Goal: Complete application form

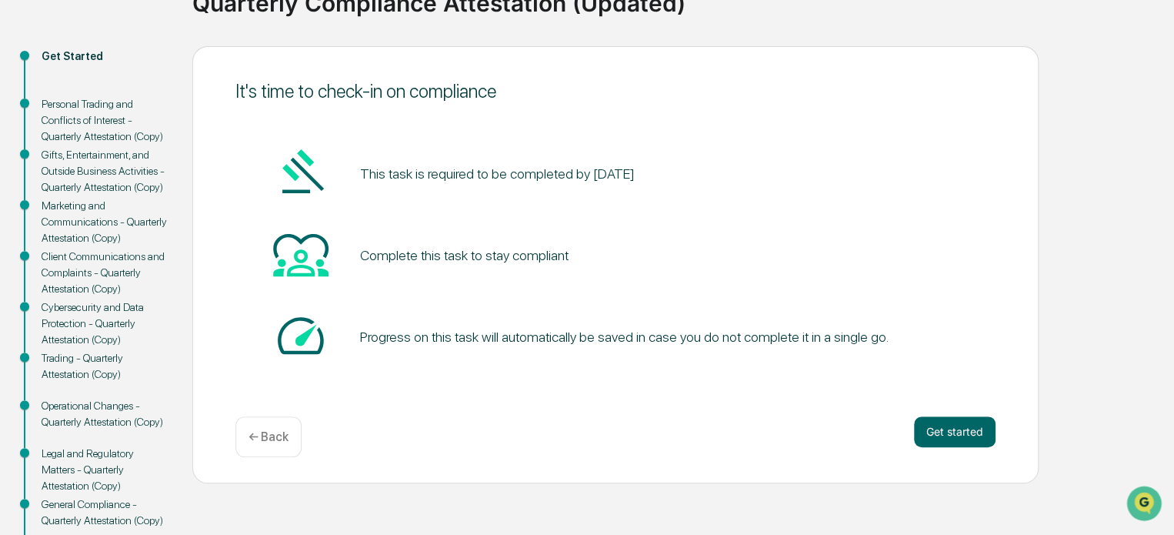
scroll to position [157, 0]
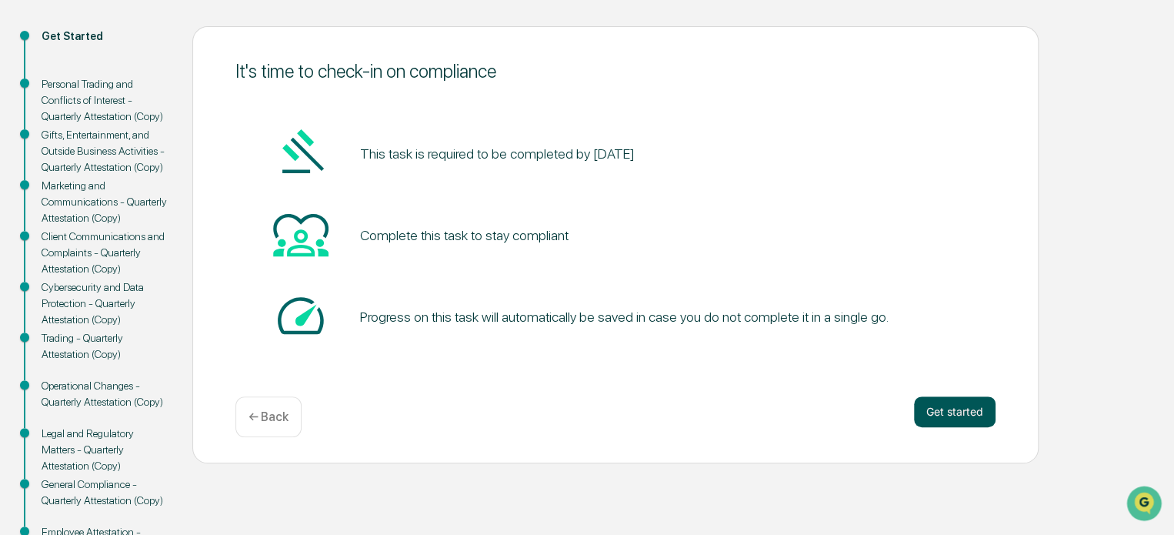
click at [929, 403] on button "Get started" at bounding box center [955, 411] width 82 height 31
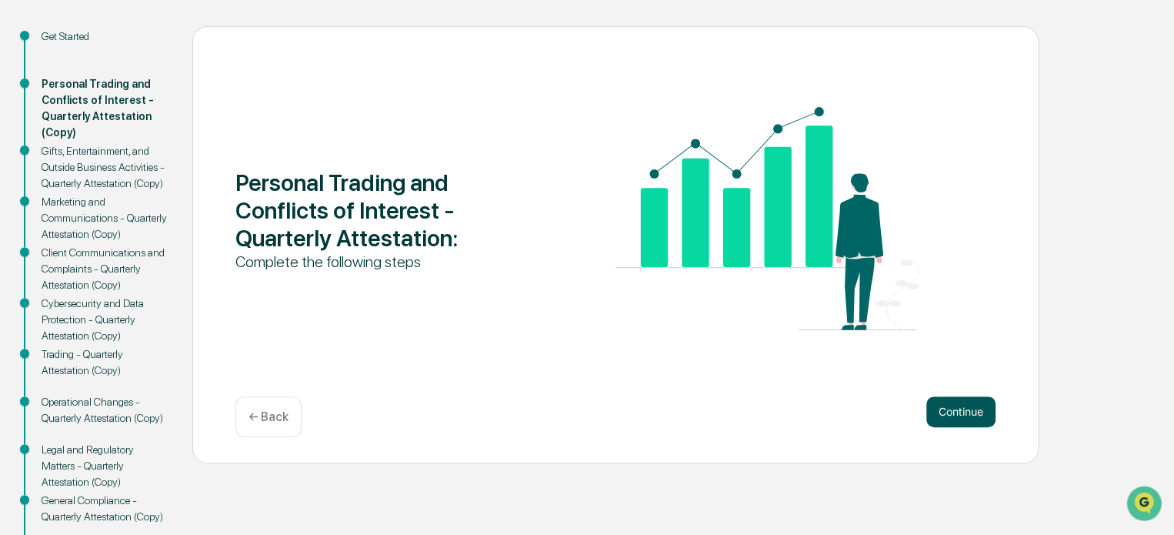
click at [926, 400] on button "Continue" at bounding box center [960, 411] width 69 height 31
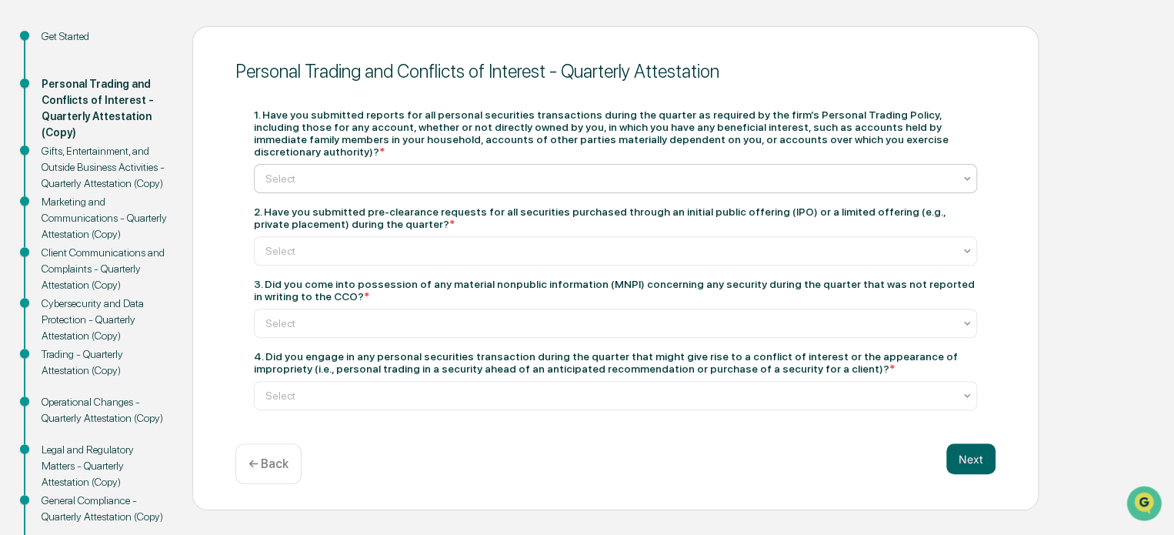
click at [657, 171] on div at bounding box center [609, 178] width 688 height 15
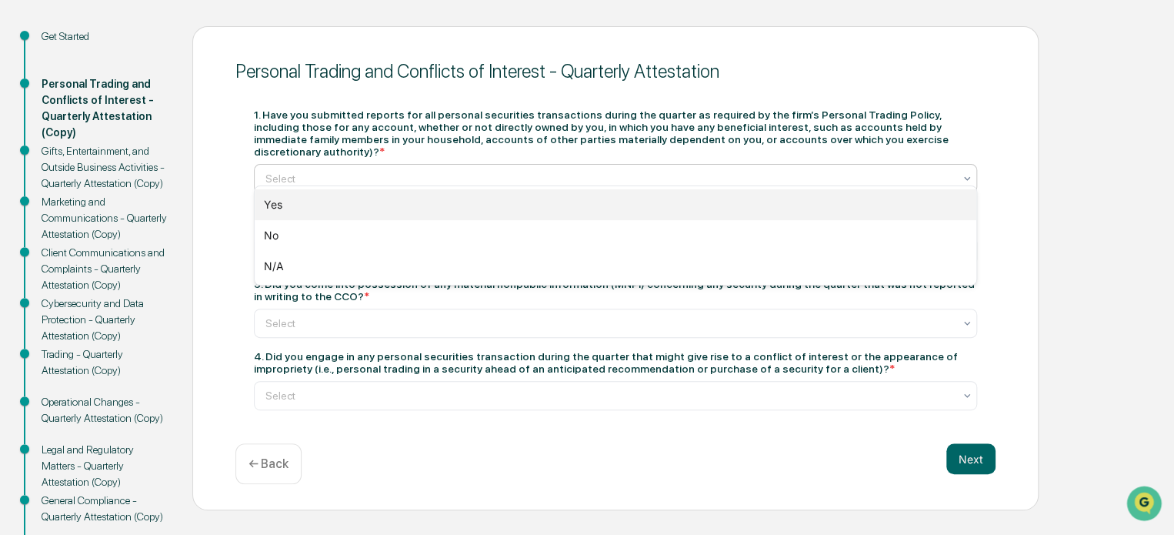
click at [579, 197] on div "Yes" at bounding box center [616, 204] width 722 height 31
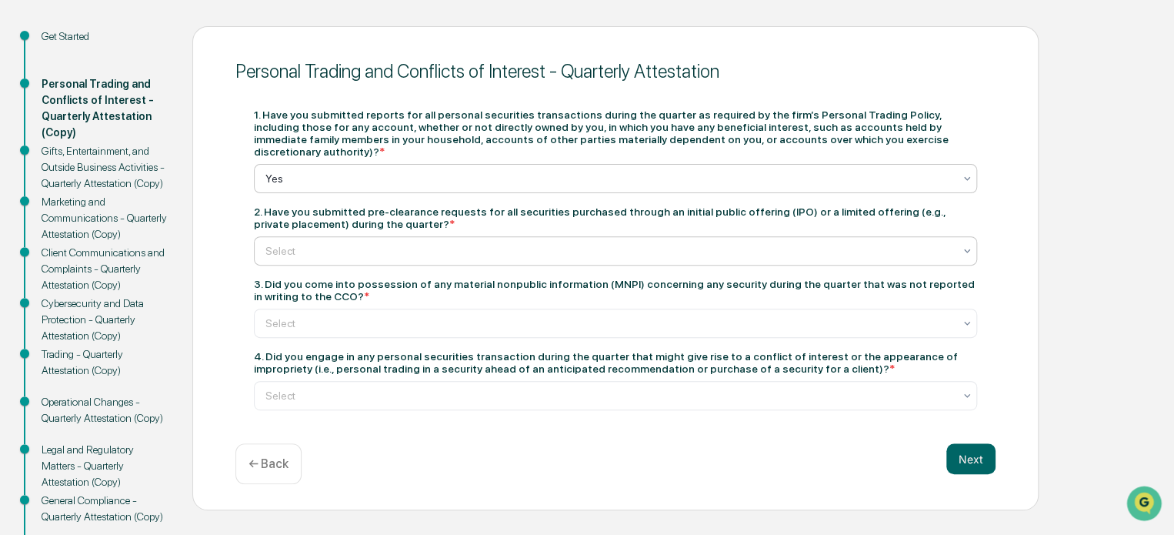
click at [543, 245] on div at bounding box center [609, 250] width 688 height 15
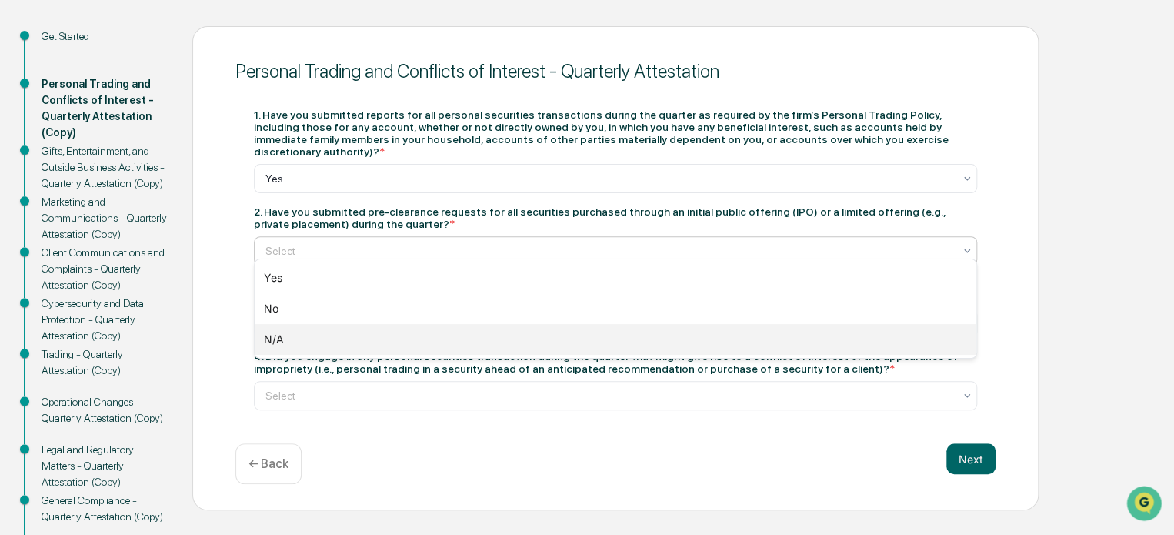
click at [497, 343] on div "N/A" at bounding box center [616, 339] width 722 height 31
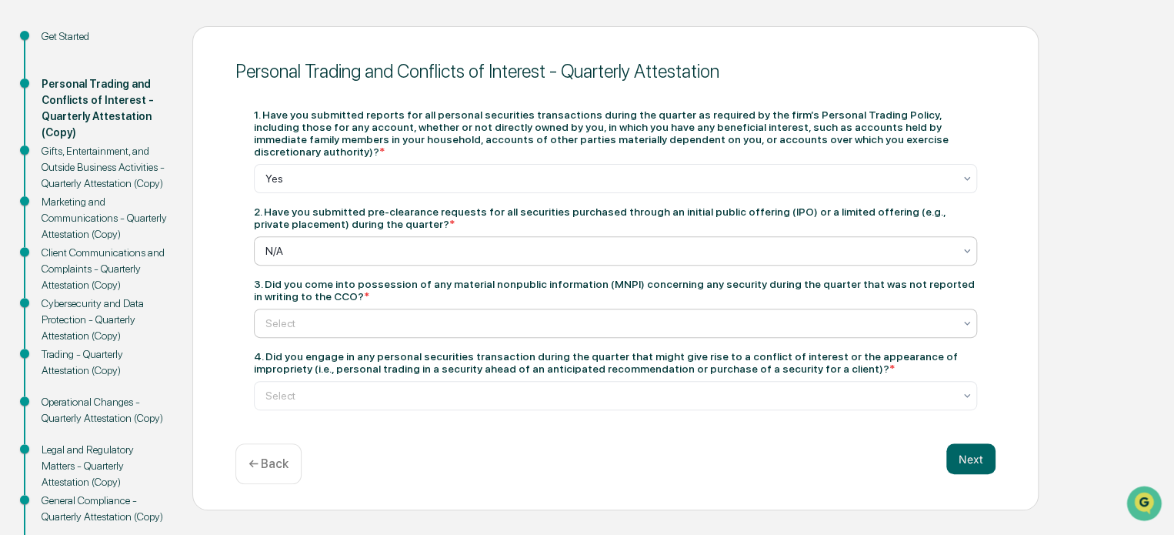
click at [475, 322] on div "Select" at bounding box center [609, 323] width 703 height 22
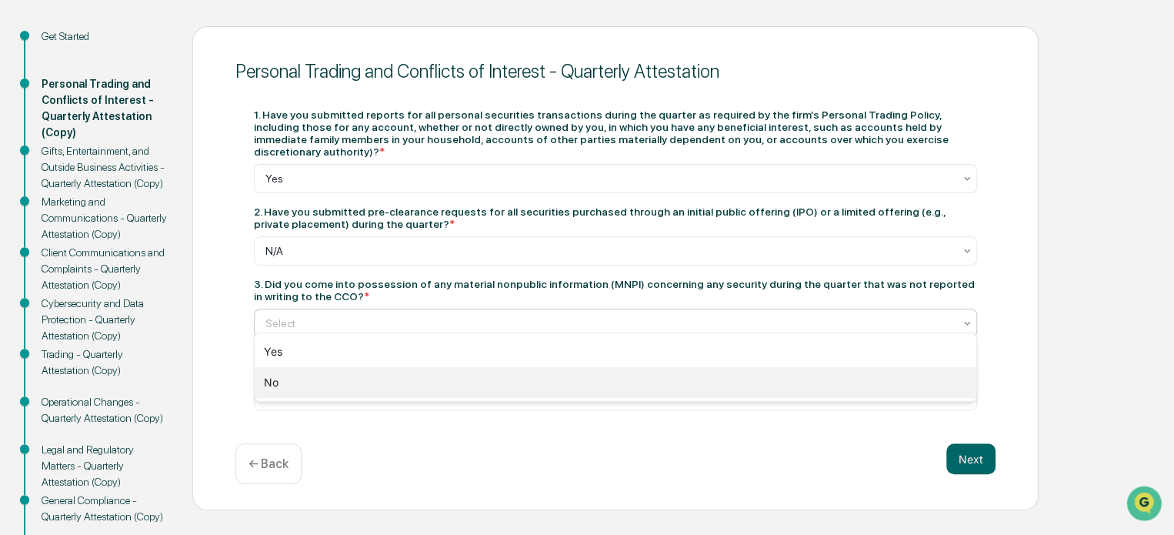
click at [457, 372] on div "No" at bounding box center [616, 382] width 722 height 31
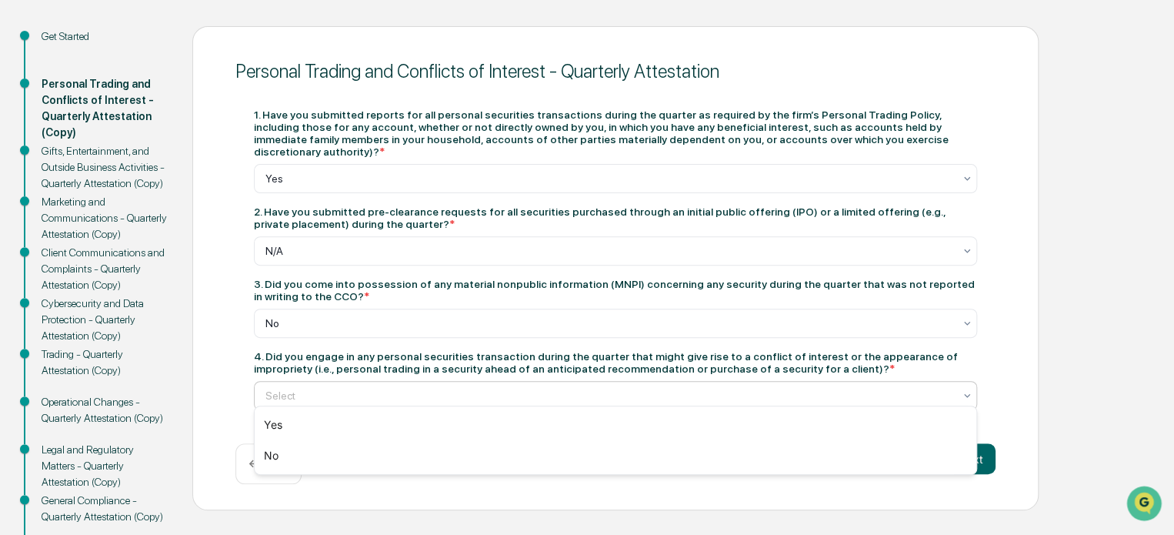
click at [459, 385] on div "Select" at bounding box center [609, 396] width 703 height 22
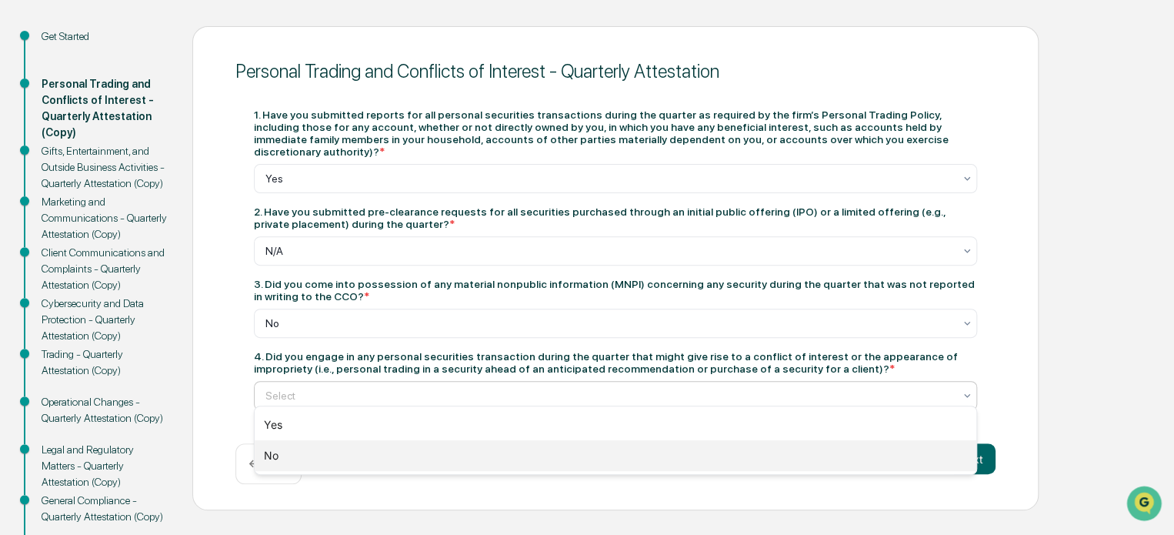
click at [422, 469] on div "No" at bounding box center [616, 455] width 722 height 31
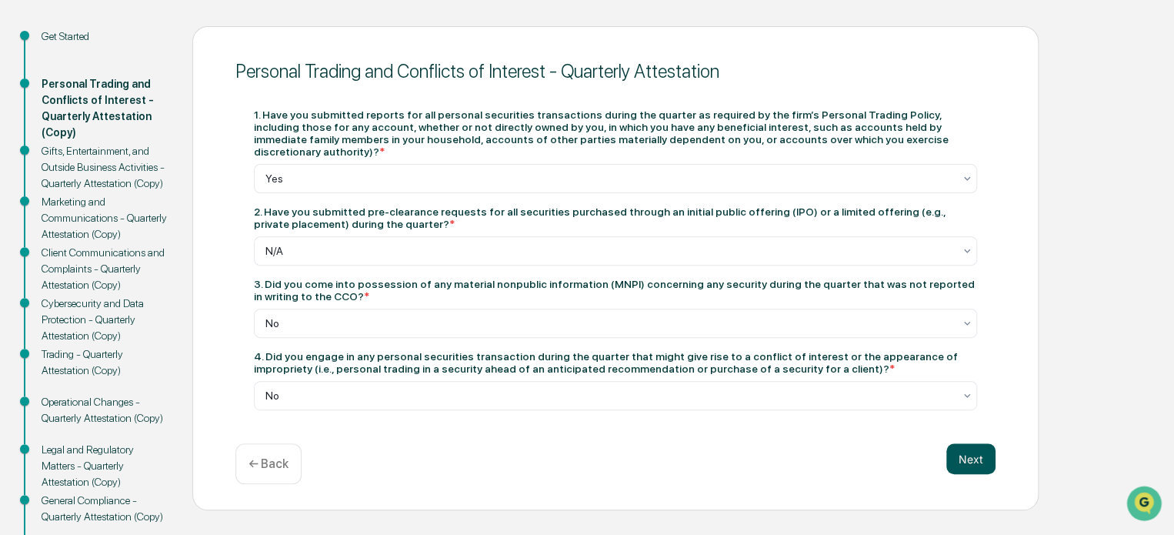
click at [966, 449] on button "Next" at bounding box center [970, 458] width 49 height 31
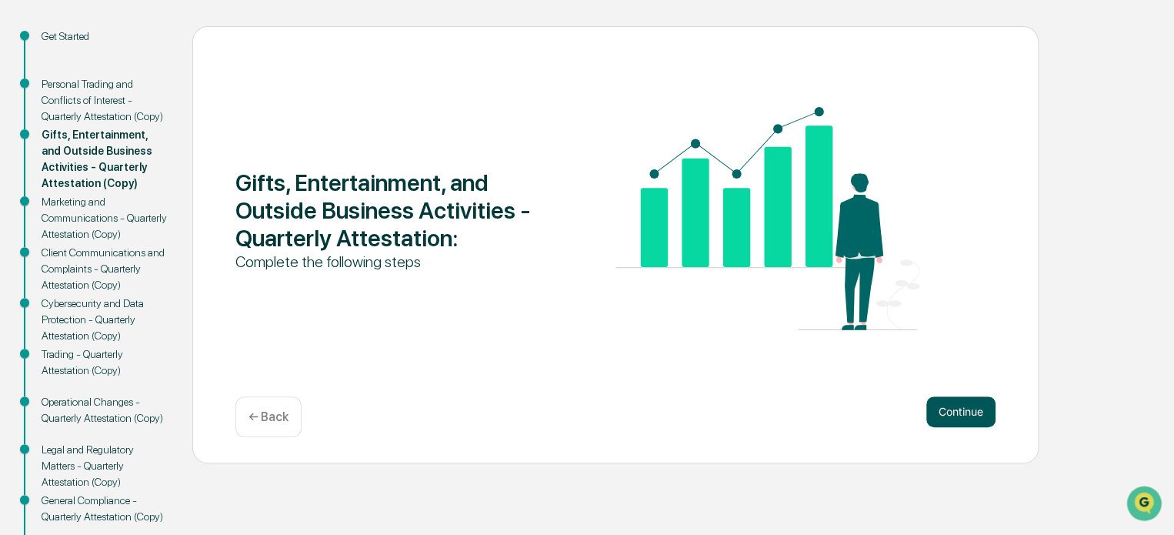
click at [963, 409] on button "Continue" at bounding box center [960, 411] width 69 height 31
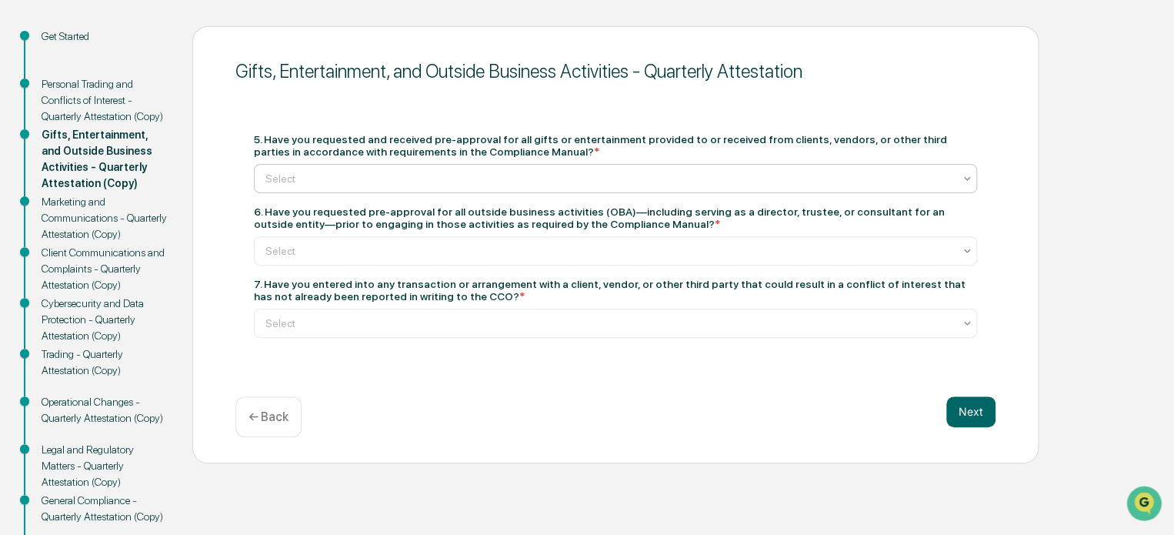
click at [579, 182] on div at bounding box center [609, 178] width 688 height 15
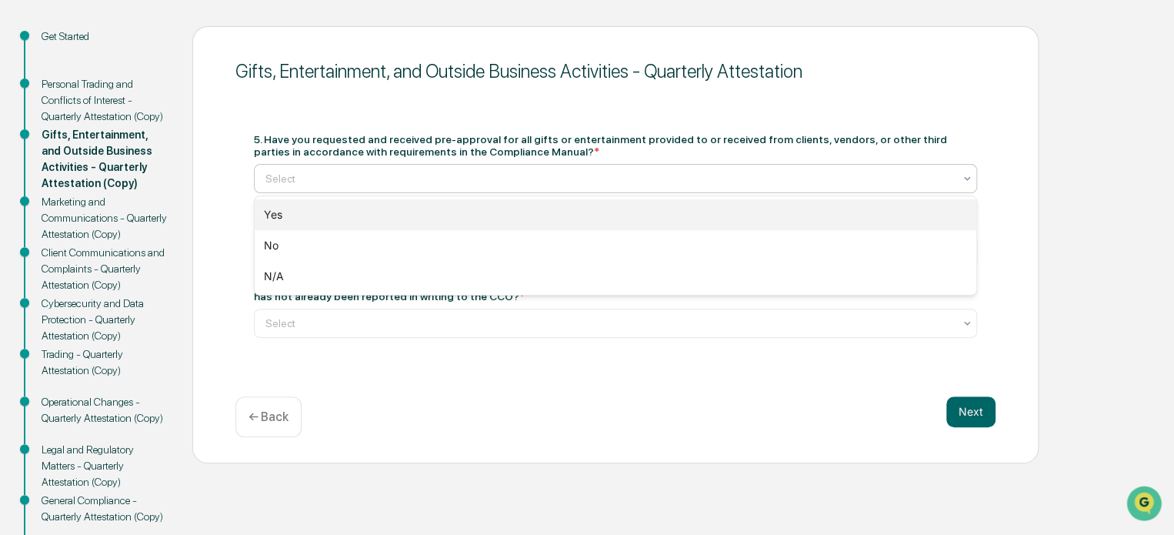
click at [559, 214] on div "Yes" at bounding box center [616, 214] width 722 height 31
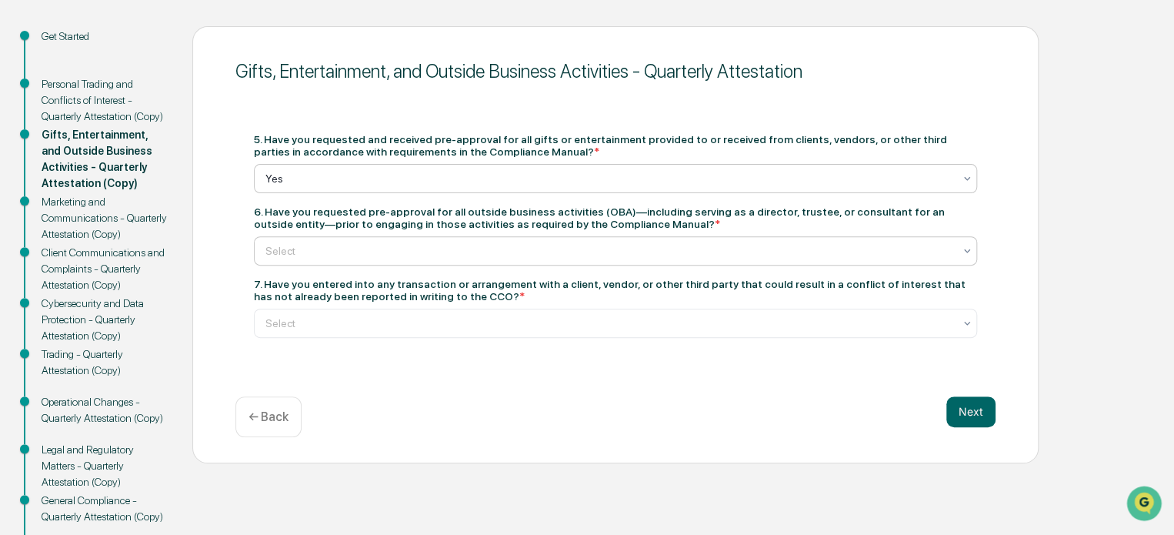
click at [542, 248] on div at bounding box center [609, 250] width 688 height 15
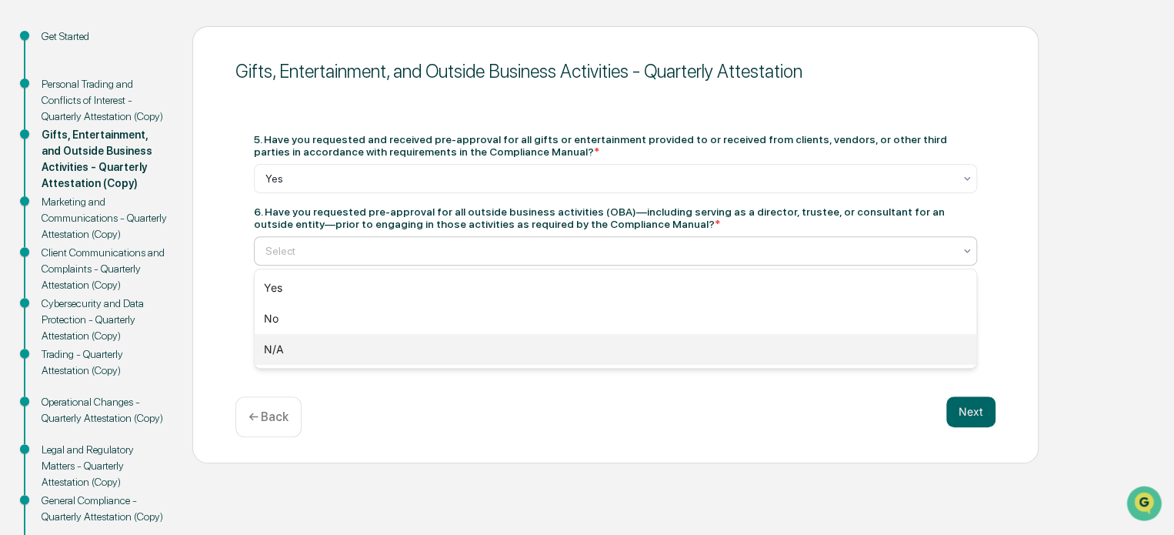
click at [496, 344] on div "N/A" at bounding box center [616, 349] width 722 height 31
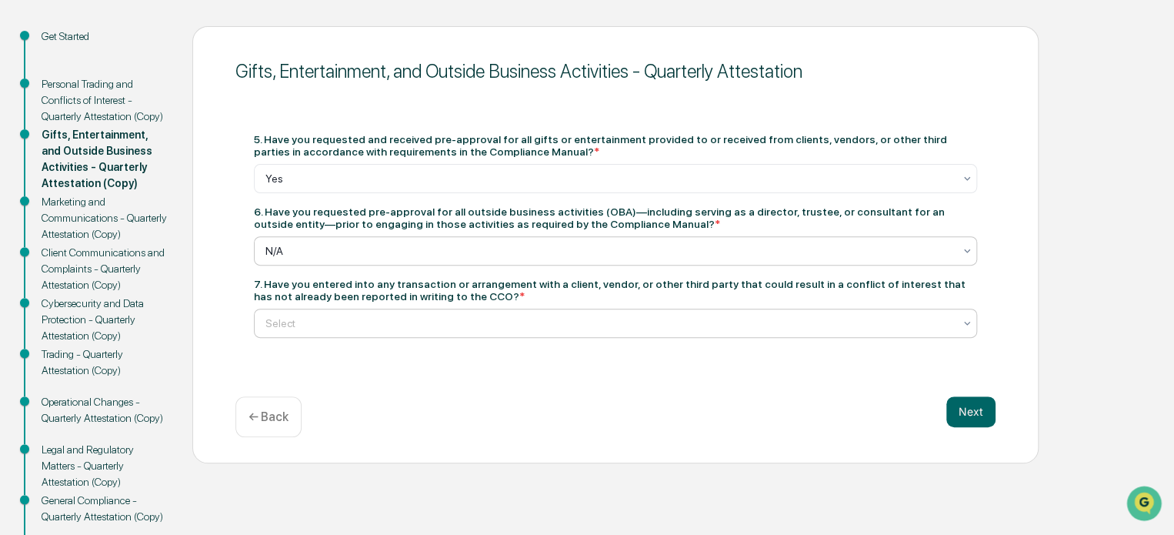
click at [482, 325] on div at bounding box center [609, 322] width 688 height 15
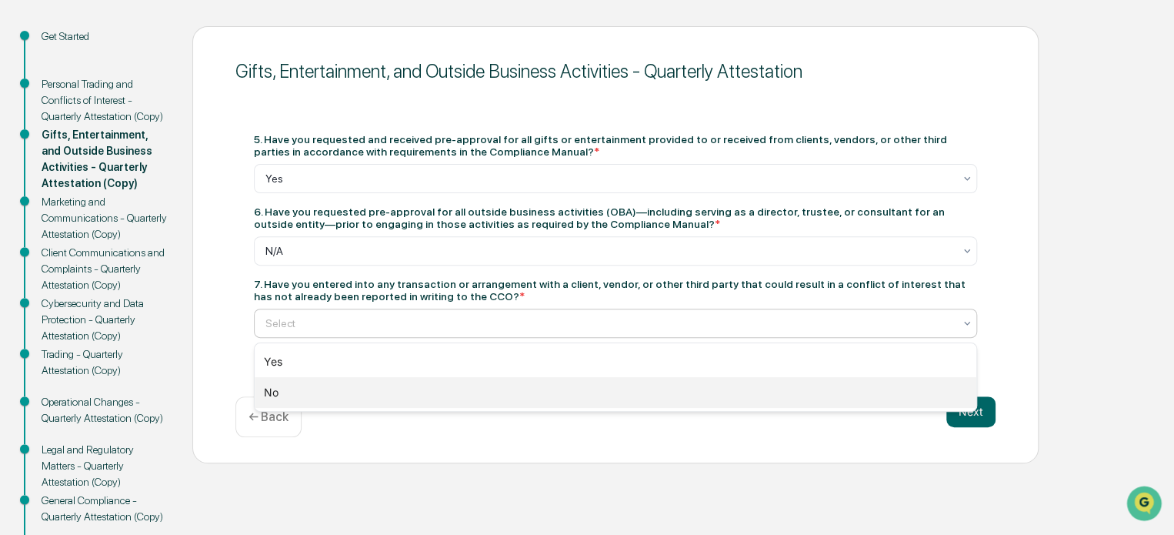
click at [459, 387] on div "No" at bounding box center [616, 392] width 722 height 31
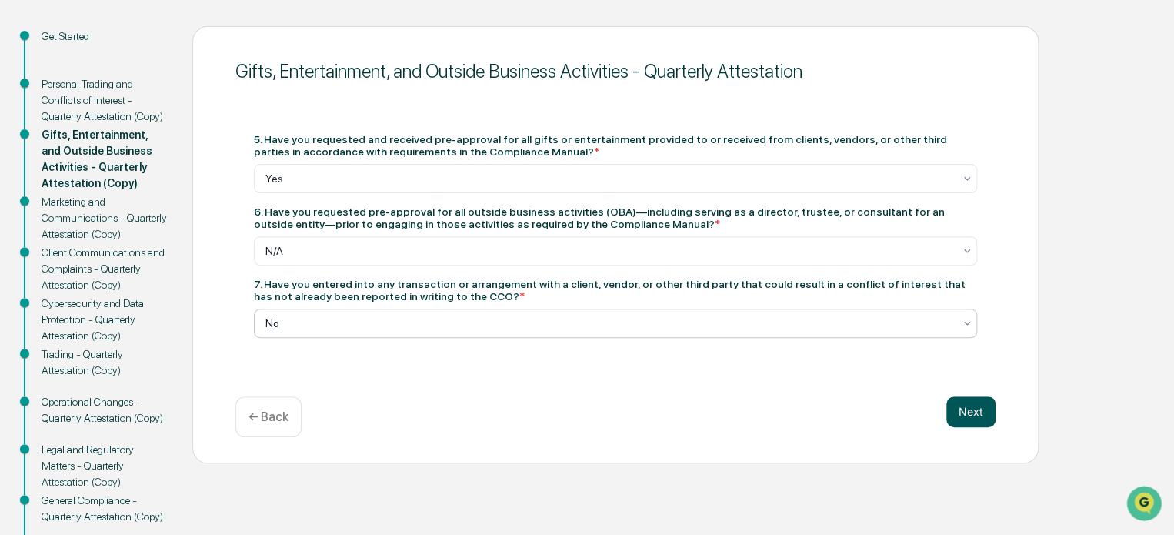
click at [968, 417] on button "Next" at bounding box center [970, 411] width 49 height 31
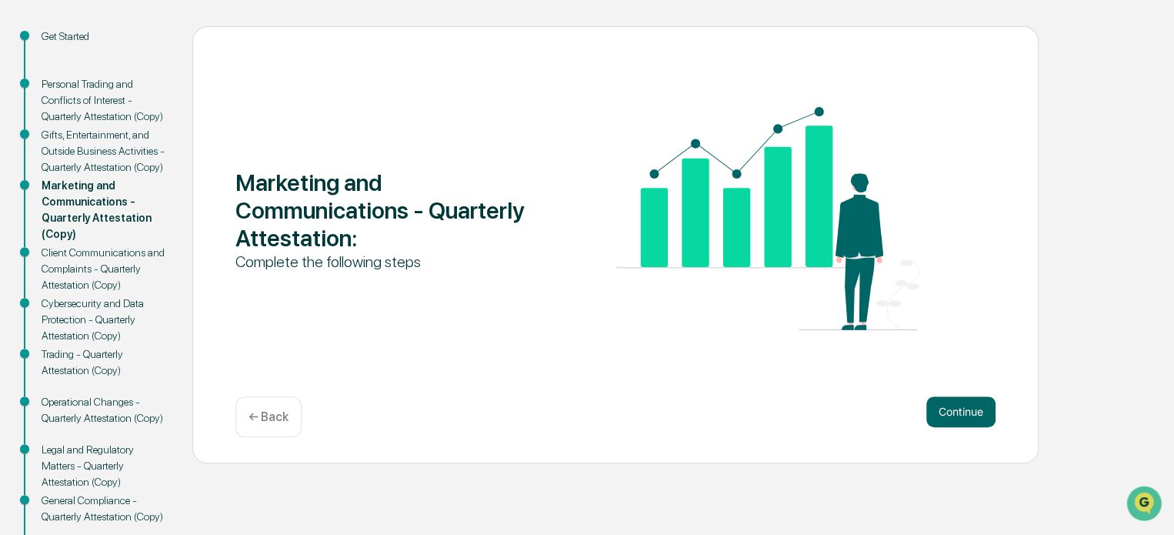
click at [968, 417] on button "Continue" at bounding box center [960, 411] width 69 height 31
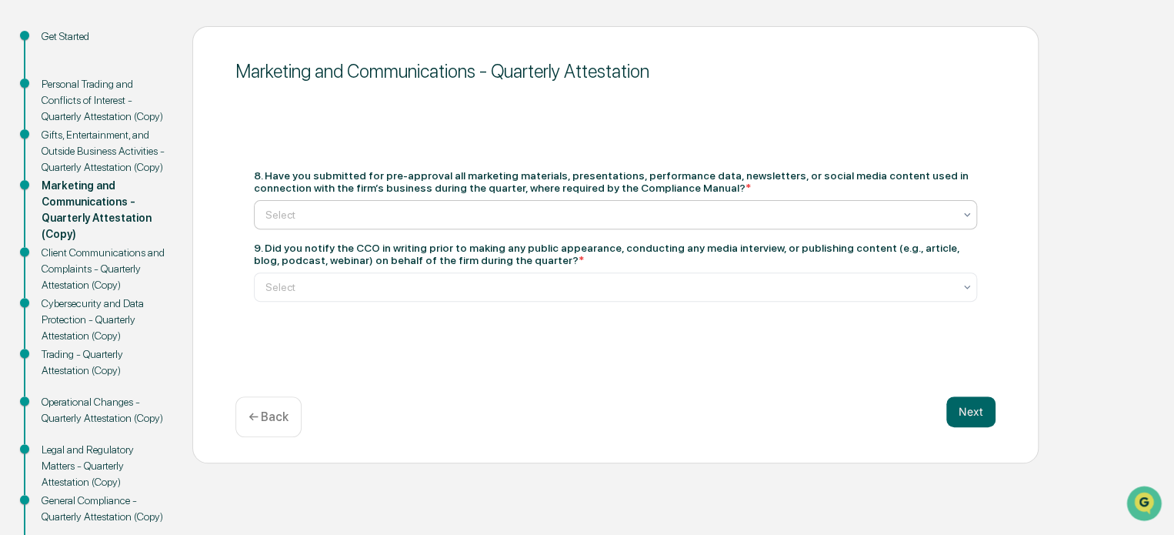
click at [634, 208] on div at bounding box center [609, 214] width 688 height 15
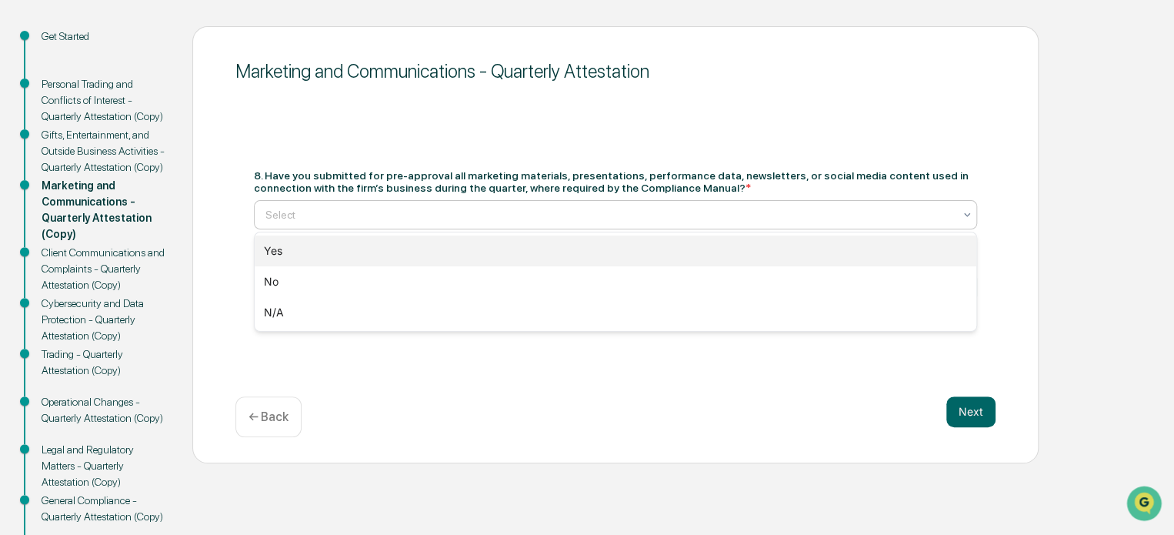
click at [612, 249] on div "Yes" at bounding box center [616, 250] width 722 height 31
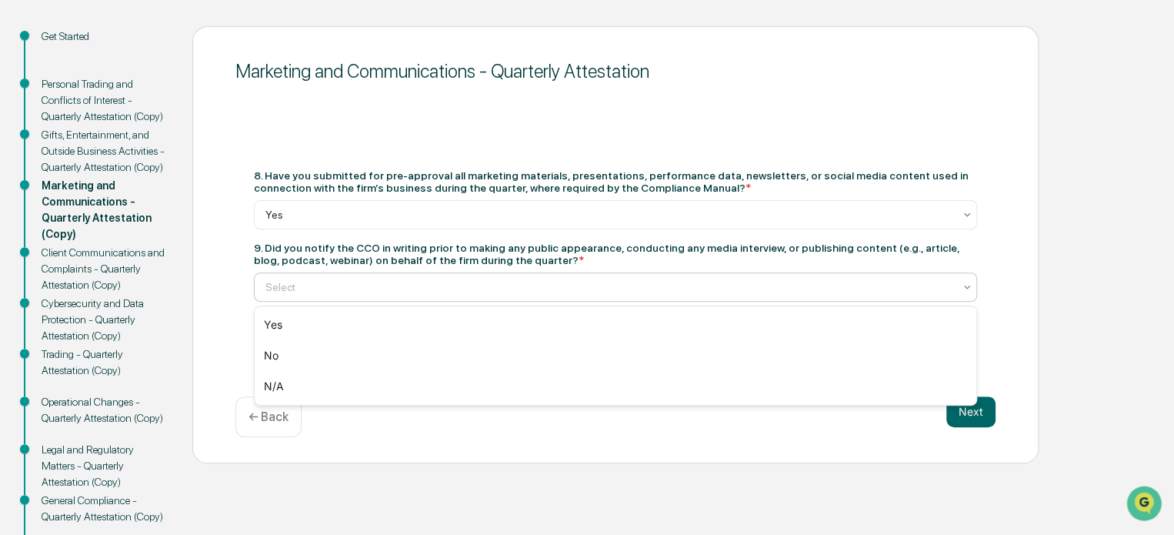
click at [588, 290] on div at bounding box center [609, 286] width 688 height 15
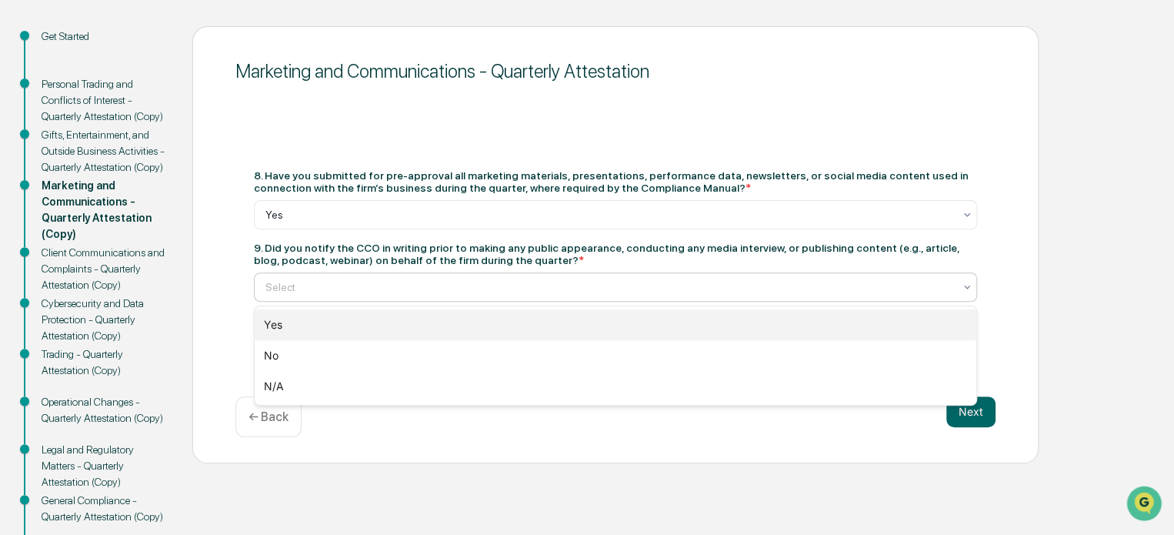
click at [568, 330] on div "Yes" at bounding box center [616, 324] width 722 height 31
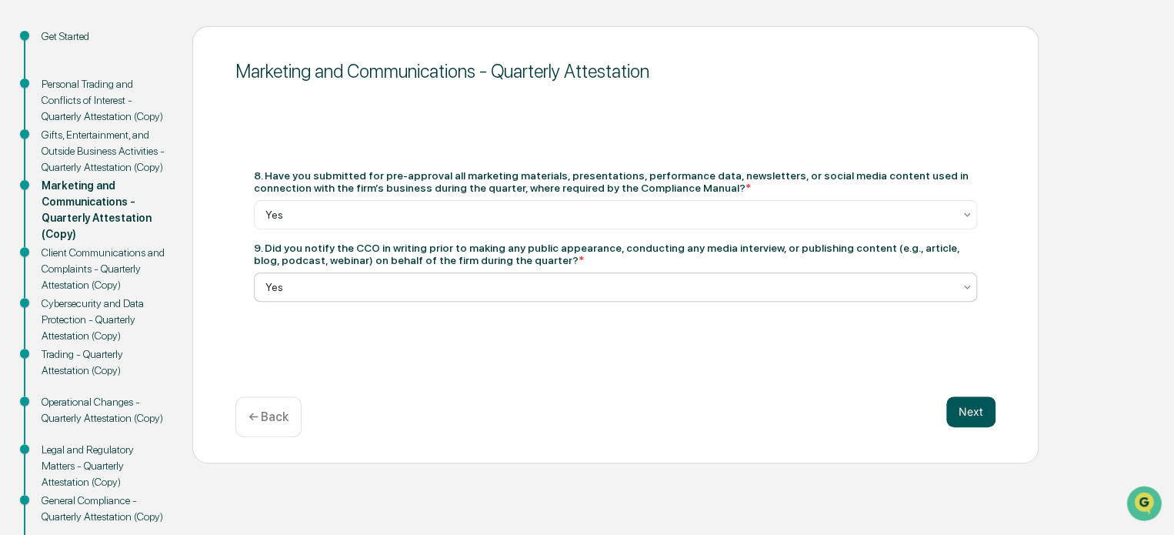
click at [972, 413] on button "Next" at bounding box center [970, 411] width 49 height 31
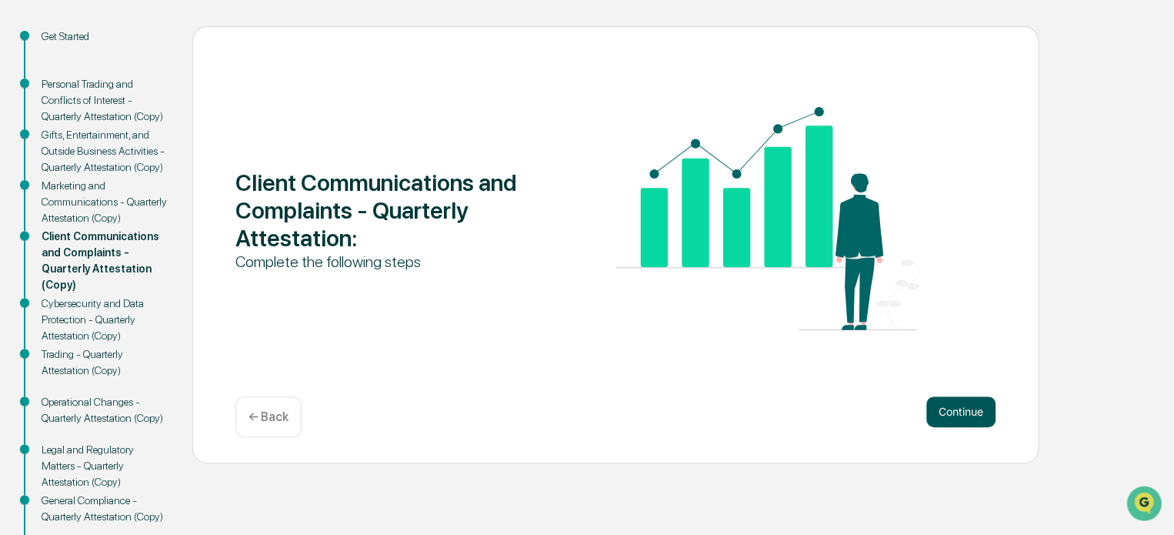
click at [972, 415] on button "Continue" at bounding box center [960, 411] width 69 height 31
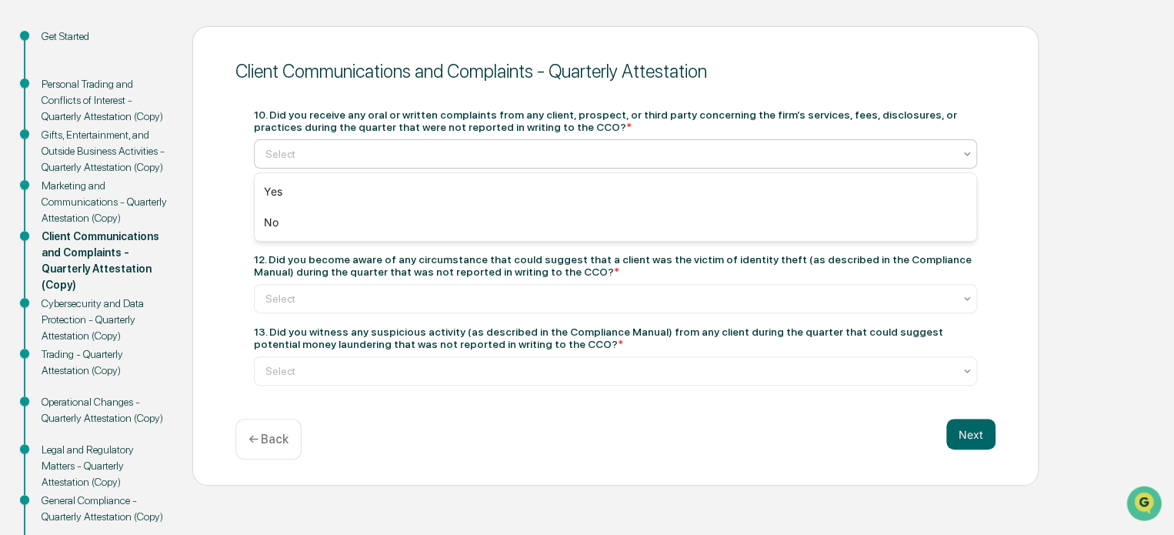
click at [619, 153] on div at bounding box center [609, 153] width 688 height 15
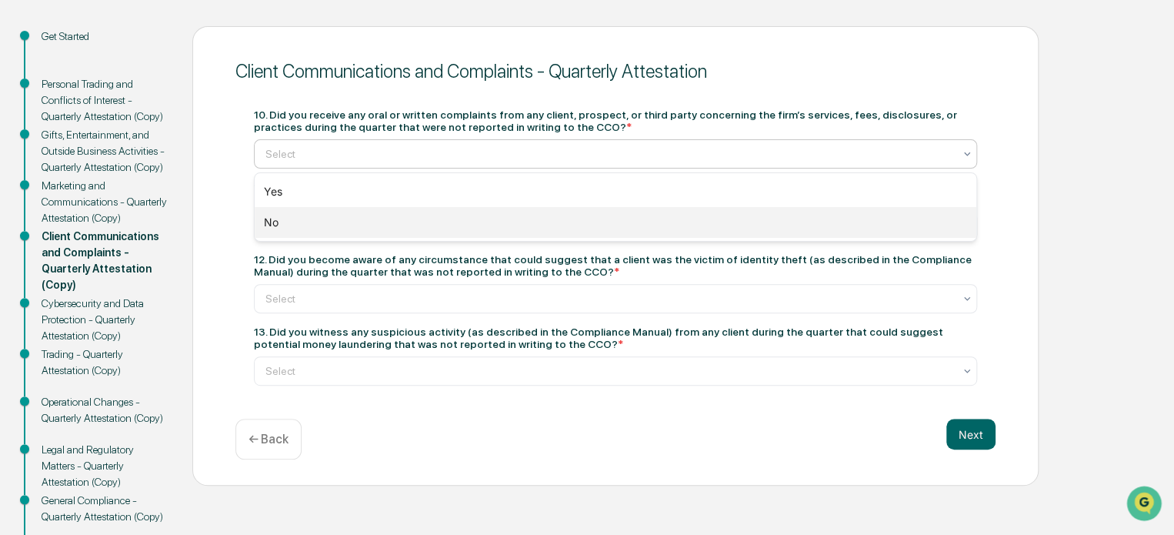
click at [575, 221] on div "No" at bounding box center [616, 222] width 722 height 31
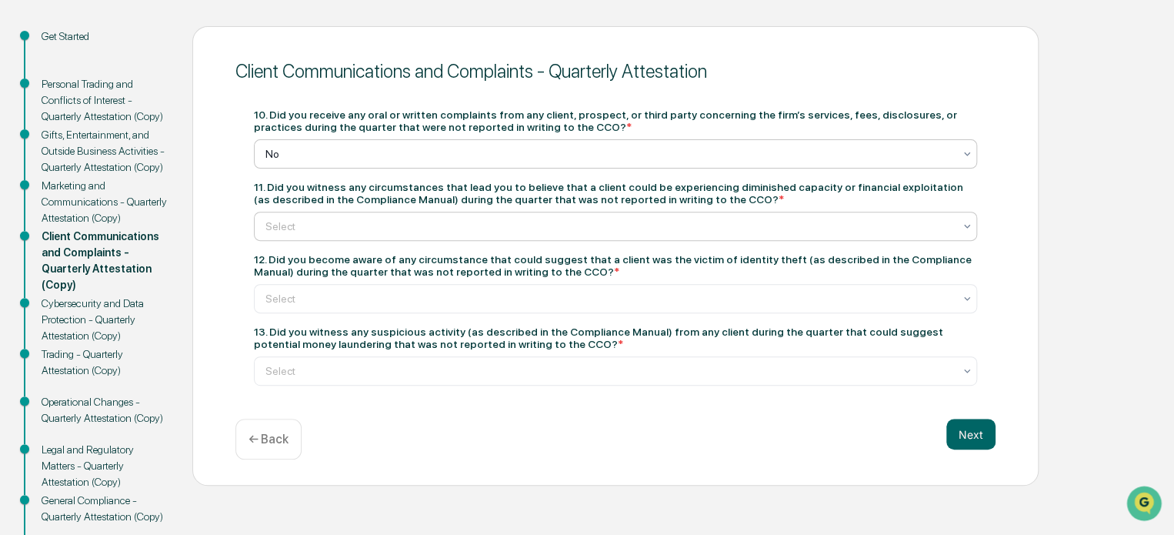
click at [562, 234] on div at bounding box center [609, 225] width 688 height 15
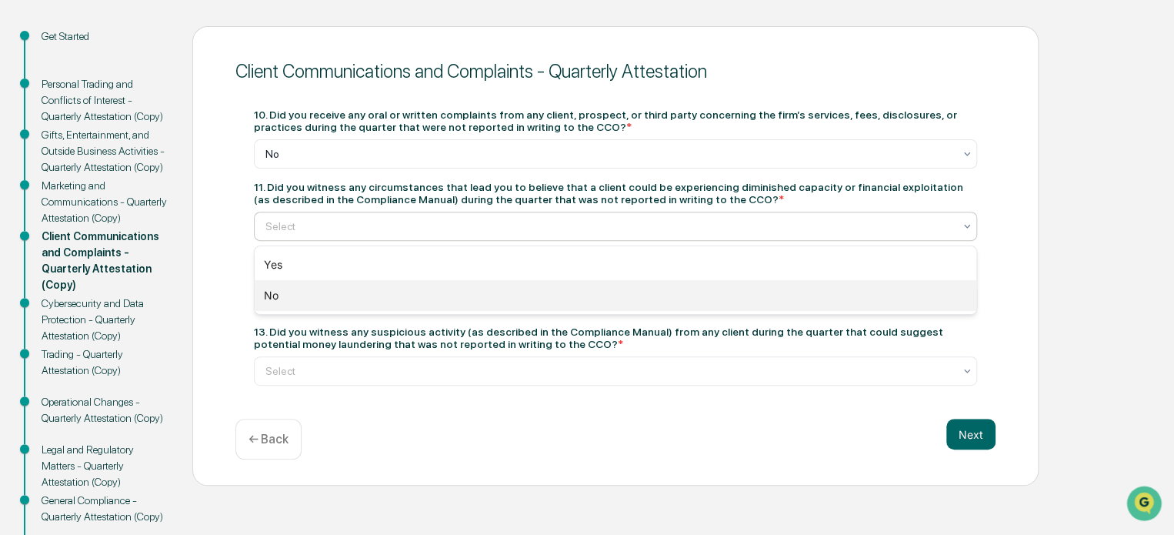
click at [539, 286] on div "No" at bounding box center [616, 295] width 722 height 31
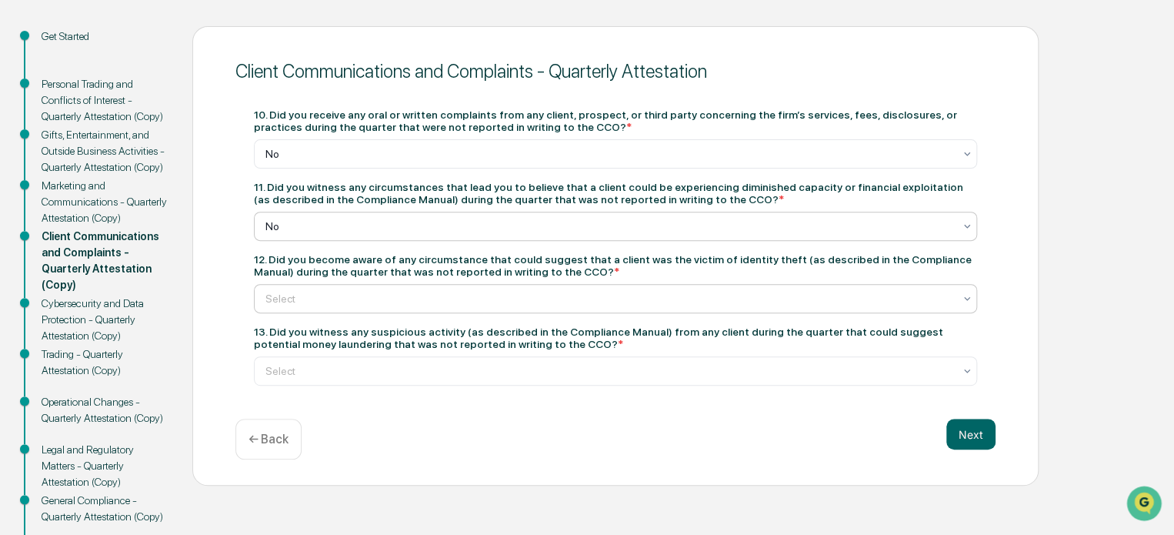
click at [535, 301] on div at bounding box center [609, 298] width 688 height 15
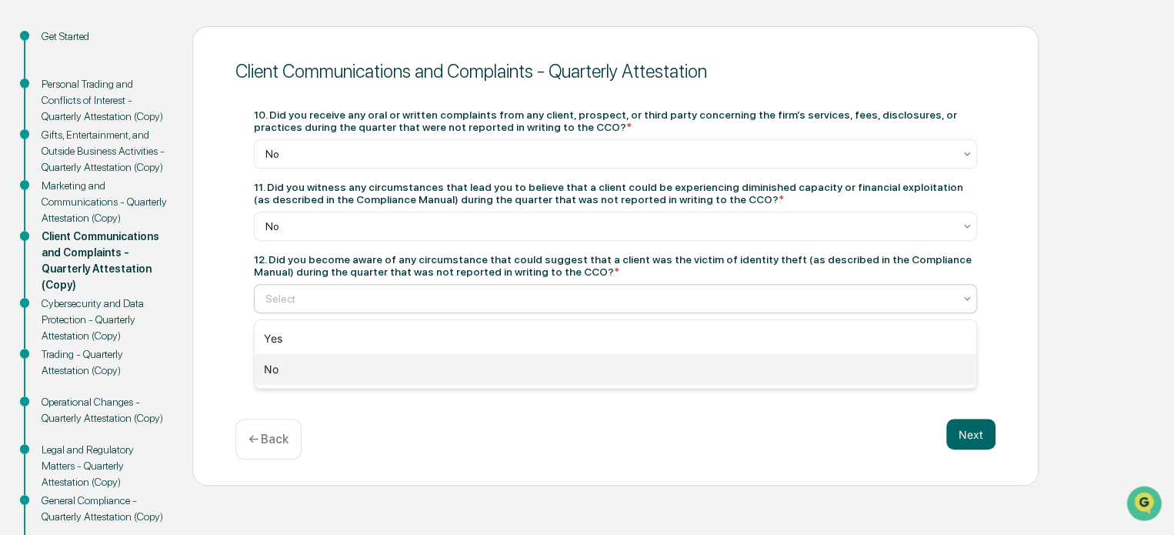
click at [513, 354] on div "No" at bounding box center [616, 369] width 722 height 31
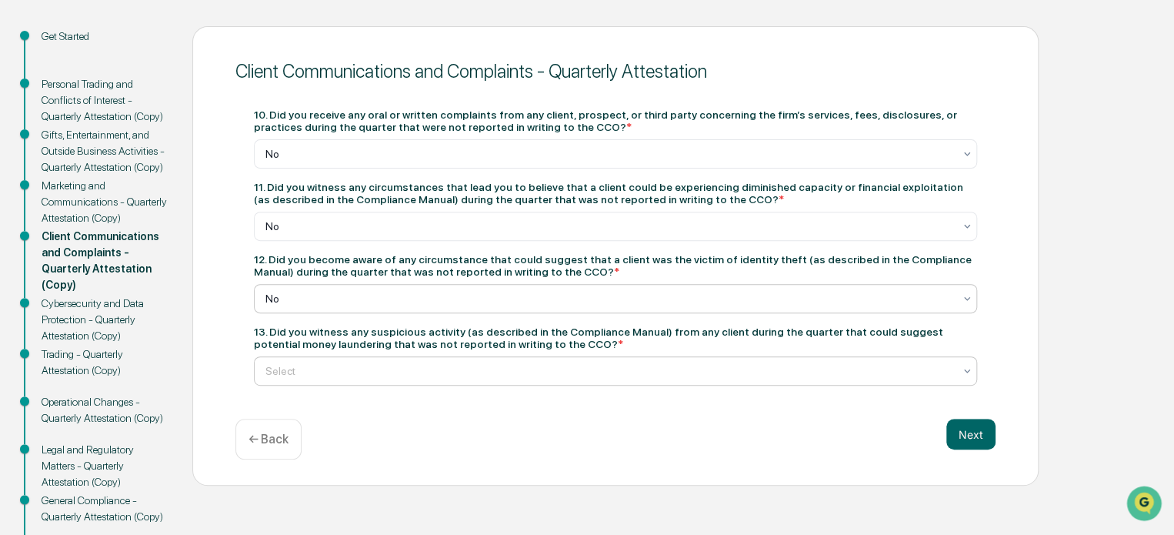
click at [502, 379] on div at bounding box center [609, 370] width 688 height 15
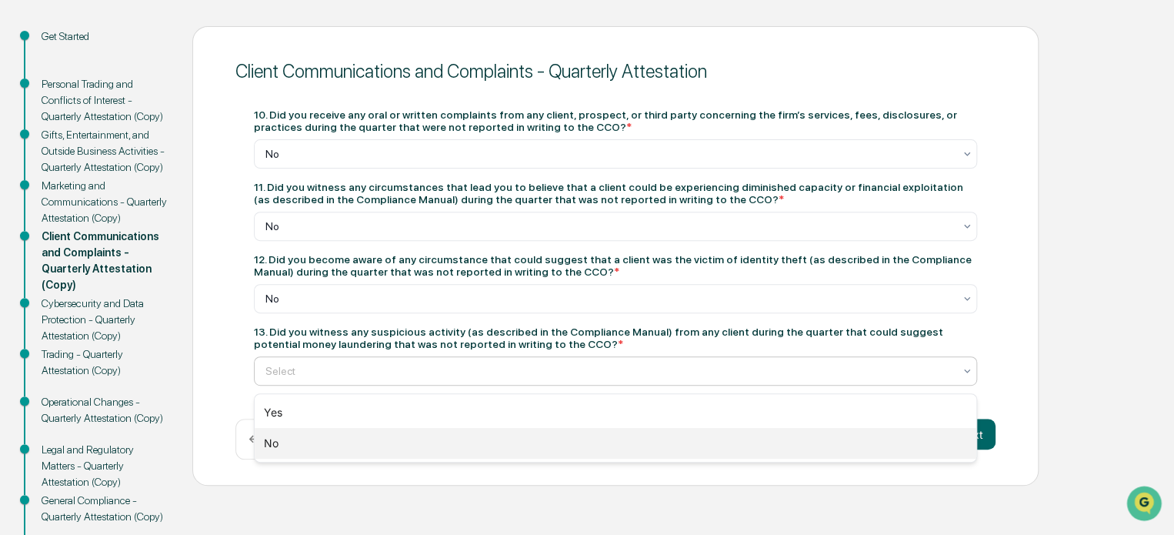
click at [481, 449] on div "No" at bounding box center [616, 443] width 722 height 31
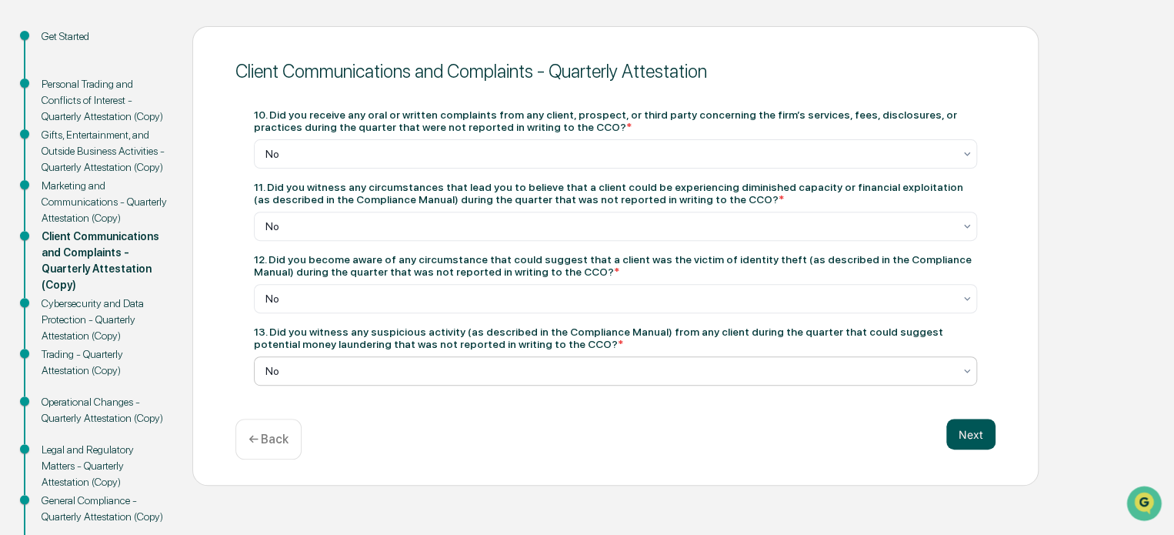
click at [959, 433] on button "Next" at bounding box center [970, 434] width 49 height 31
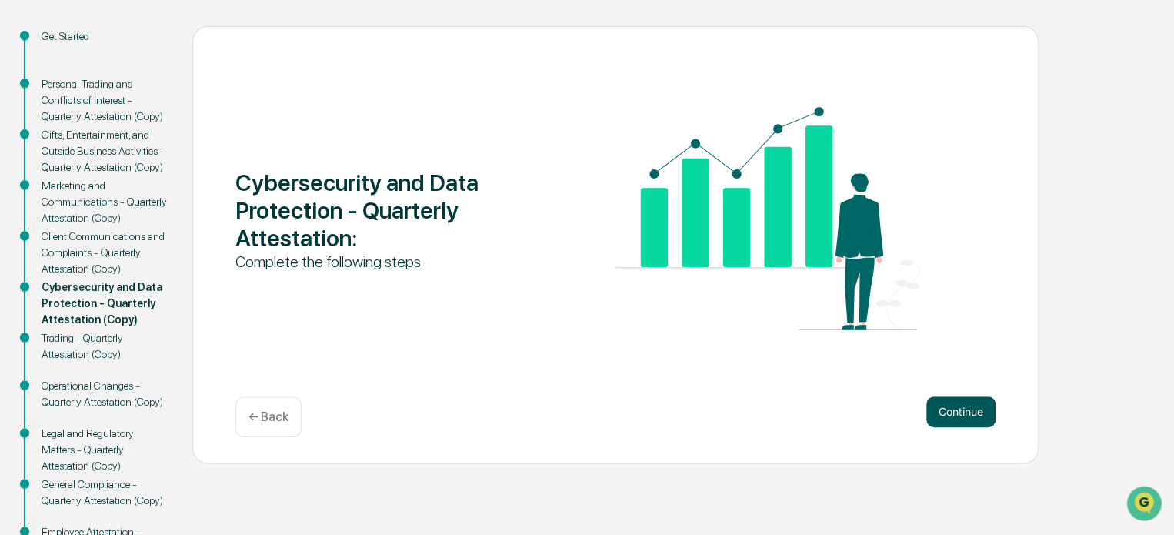
click at [982, 408] on button "Continue" at bounding box center [960, 411] width 69 height 31
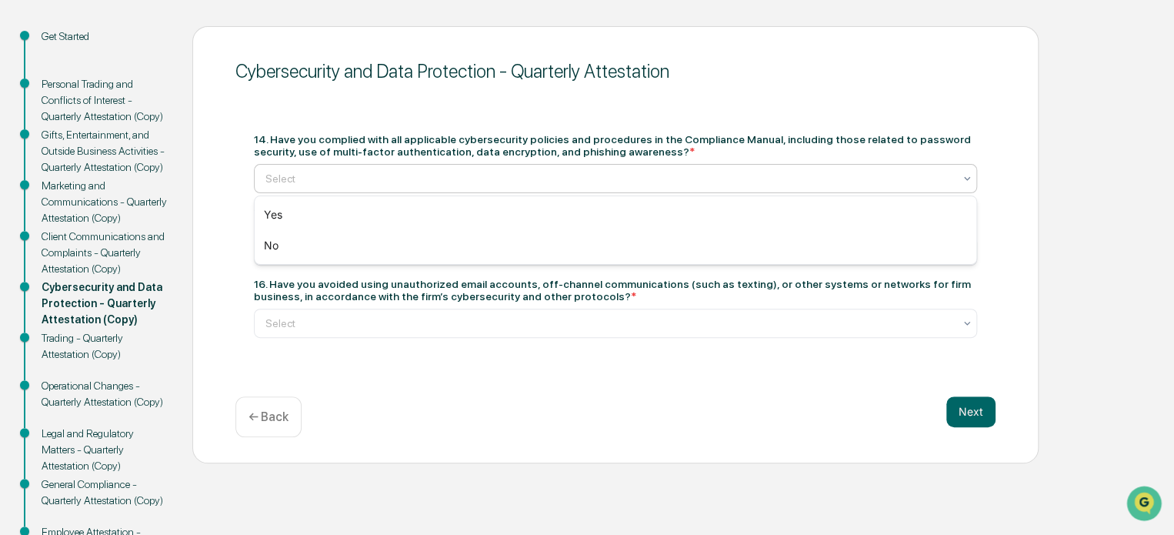
click at [557, 179] on div at bounding box center [609, 178] width 688 height 15
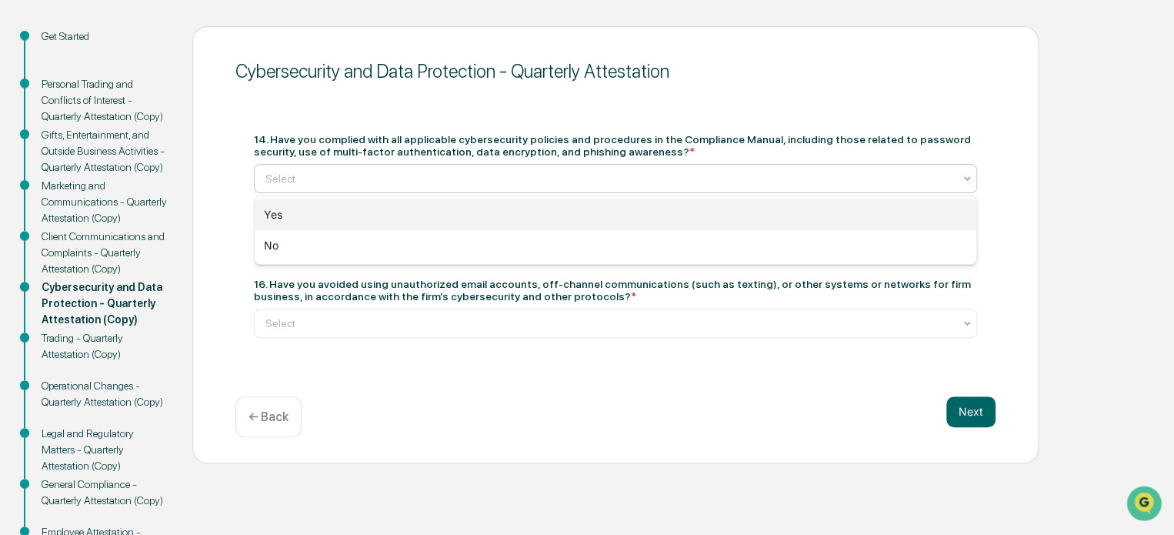
click at [545, 210] on div "Yes" at bounding box center [616, 214] width 722 height 31
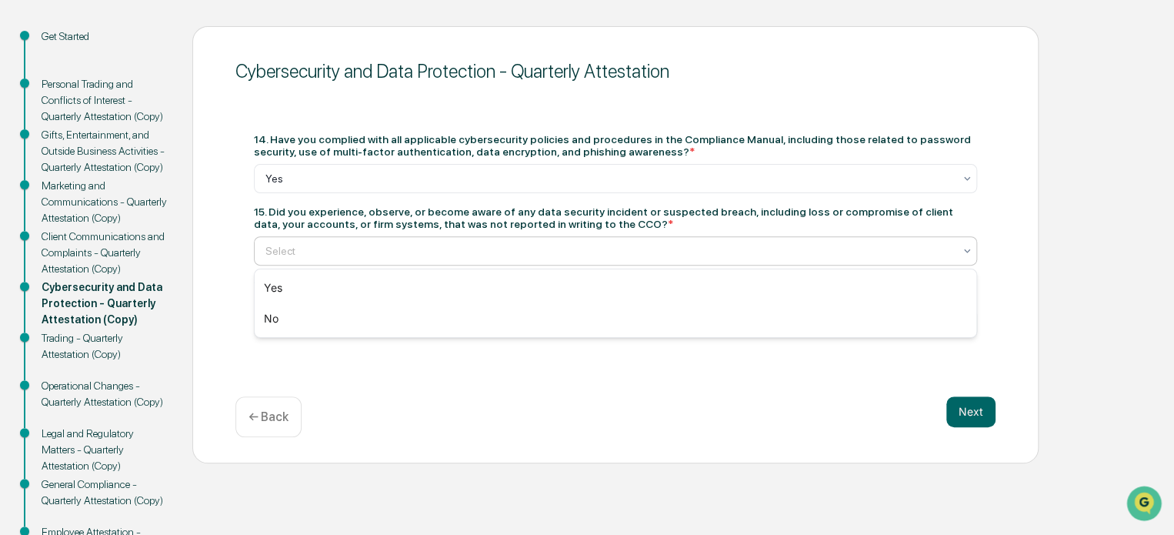
click at [515, 258] on div at bounding box center [609, 250] width 688 height 15
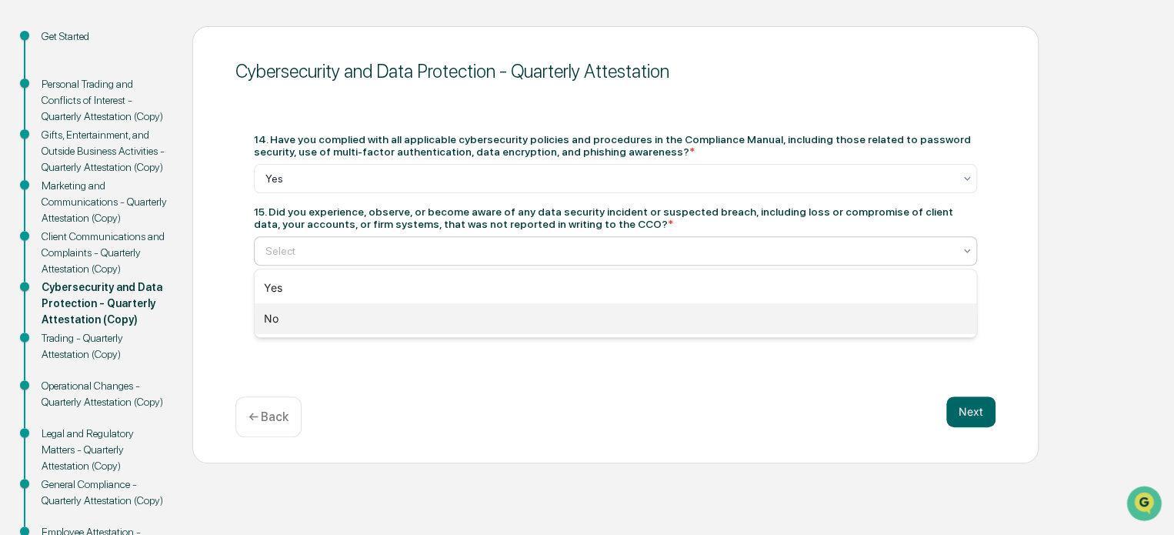
click at [494, 325] on div "No" at bounding box center [616, 318] width 722 height 31
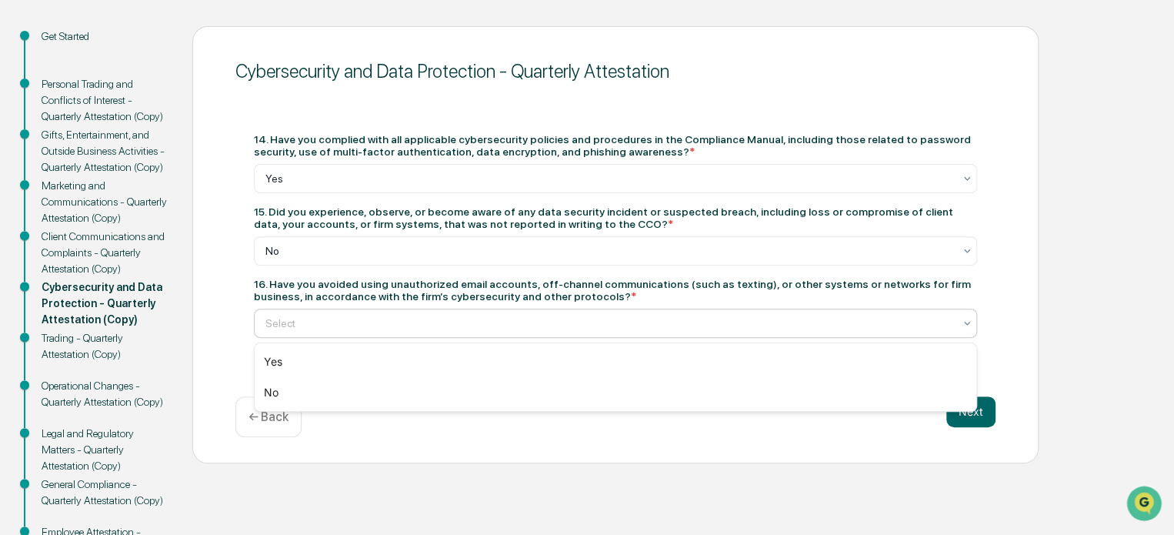
click at [494, 322] on div at bounding box center [609, 322] width 688 height 15
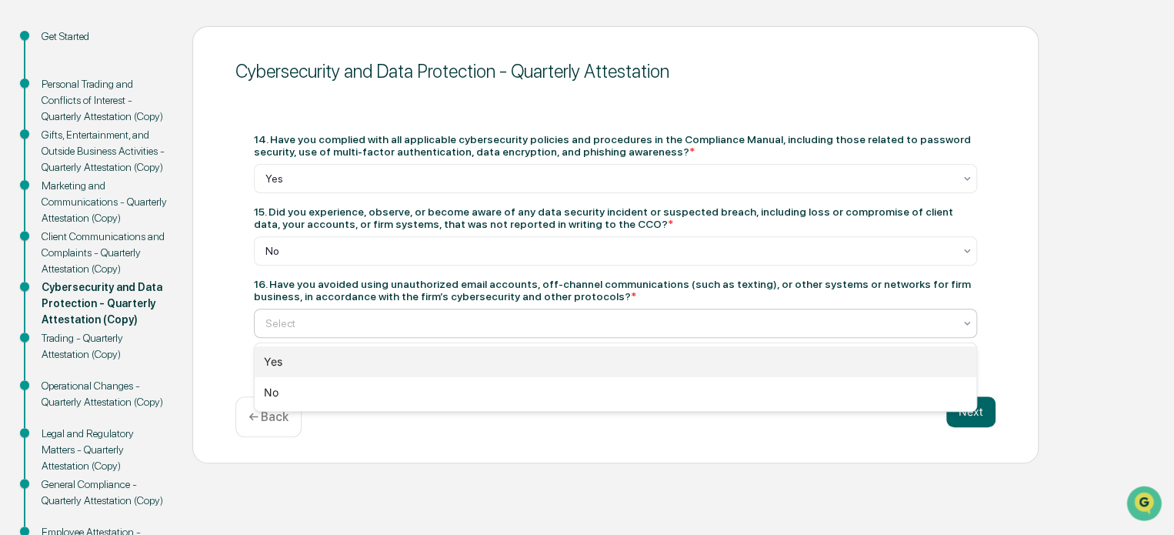
click at [489, 356] on div "Yes" at bounding box center [616, 361] width 722 height 31
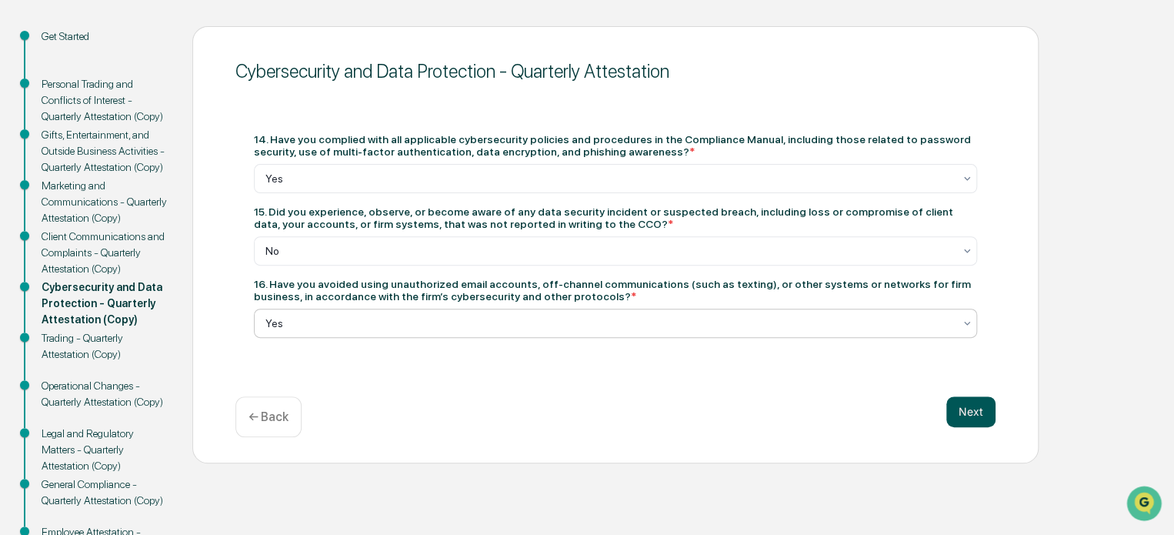
click at [971, 408] on button "Next" at bounding box center [970, 411] width 49 height 31
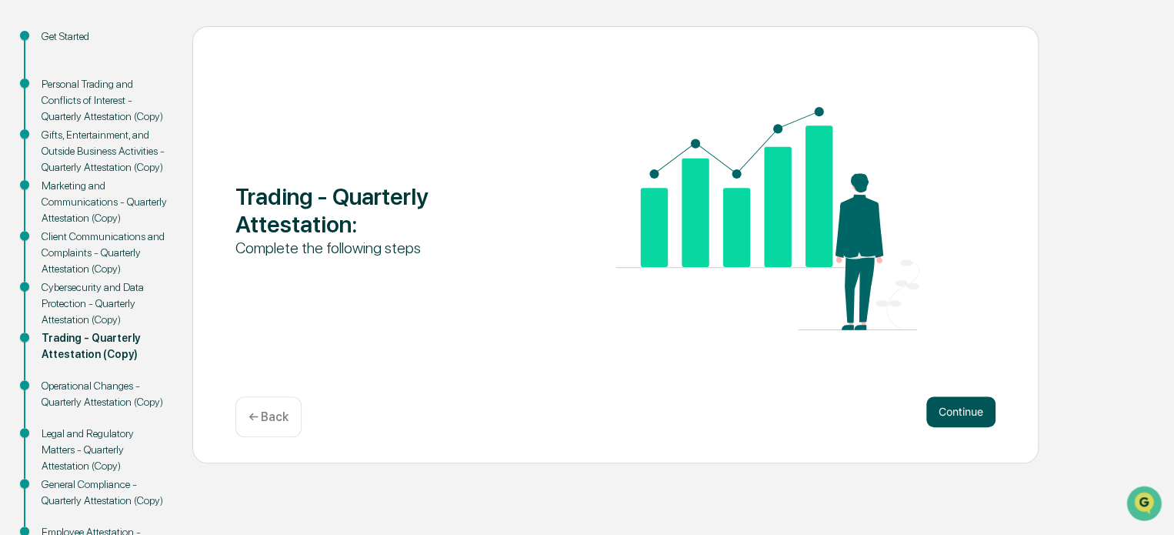
click at [952, 405] on button "Continue" at bounding box center [960, 411] width 69 height 31
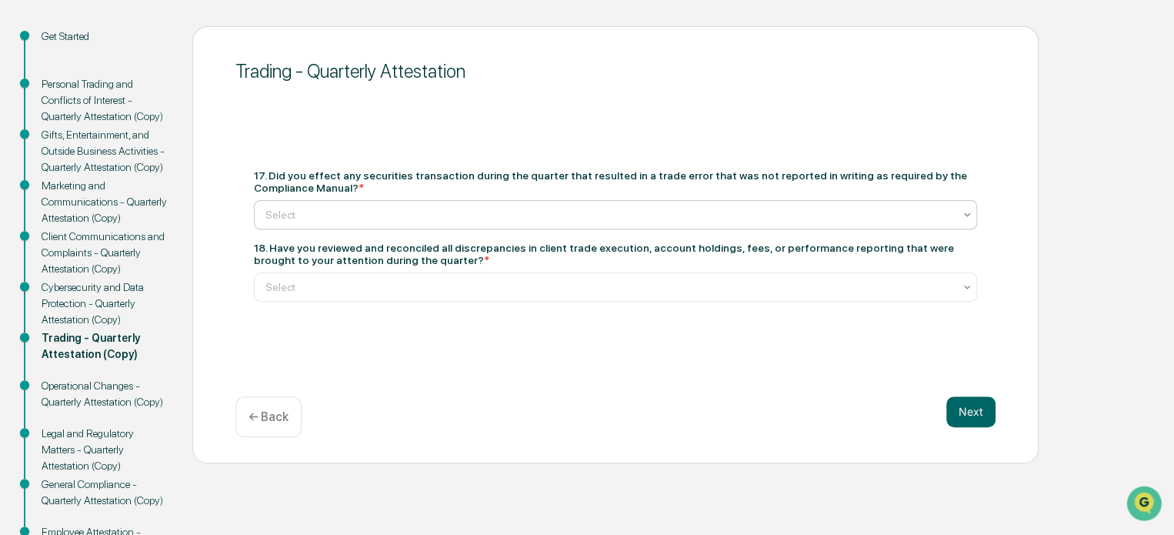
click at [655, 217] on div at bounding box center [609, 214] width 688 height 15
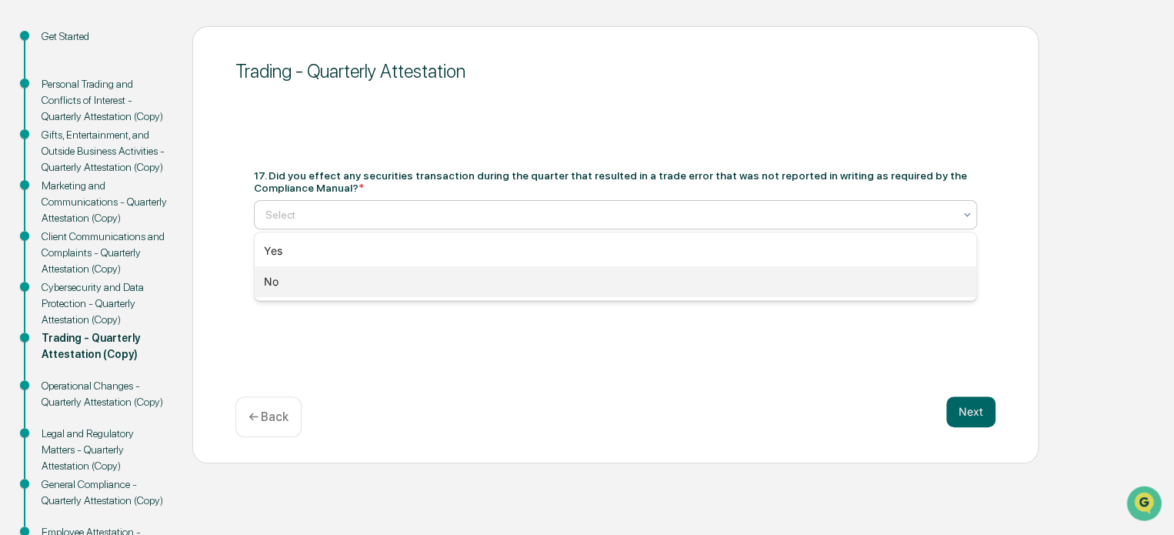
click at [630, 275] on div "No" at bounding box center [616, 281] width 722 height 31
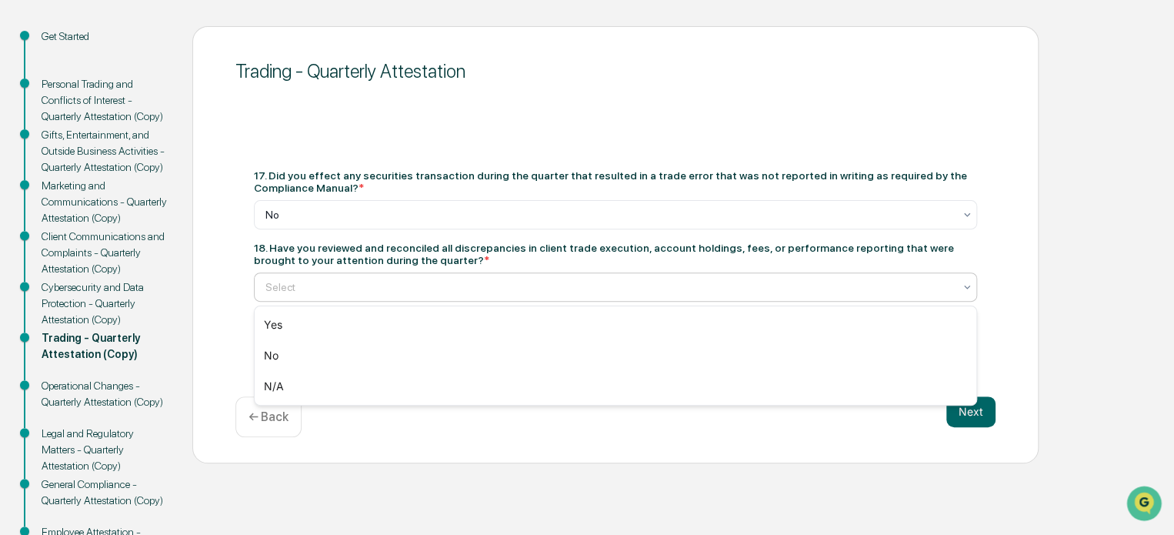
click at [608, 288] on div at bounding box center [609, 286] width 688 height 15
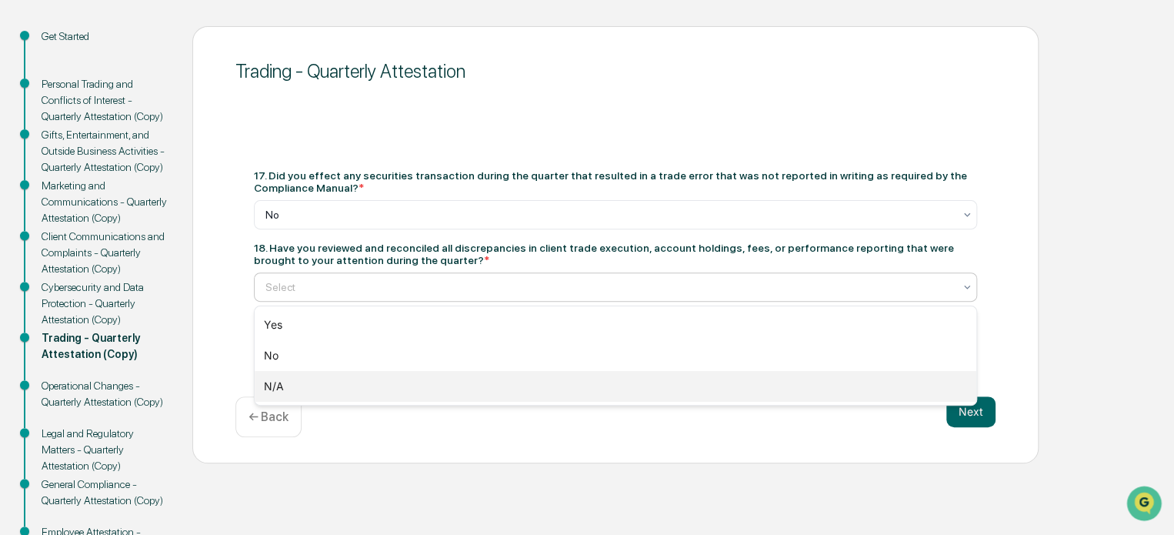
click at [551, 389] on div "N/A" at bounding box center [616, 386] width 722 height 31
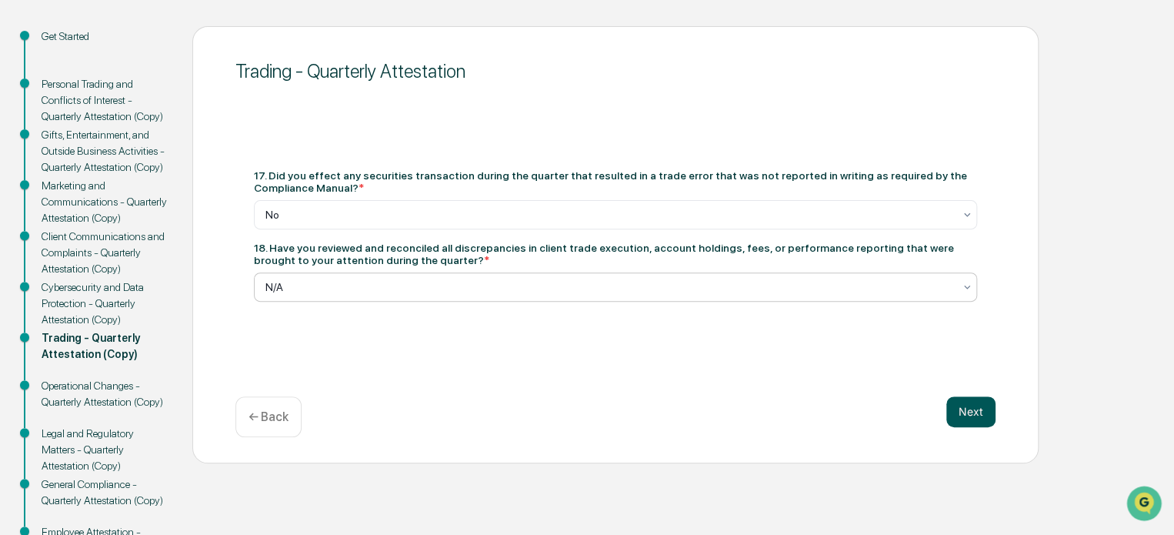
click at [983, 412] on button "Next" at bounding box center [970, 411] width 49 height 31
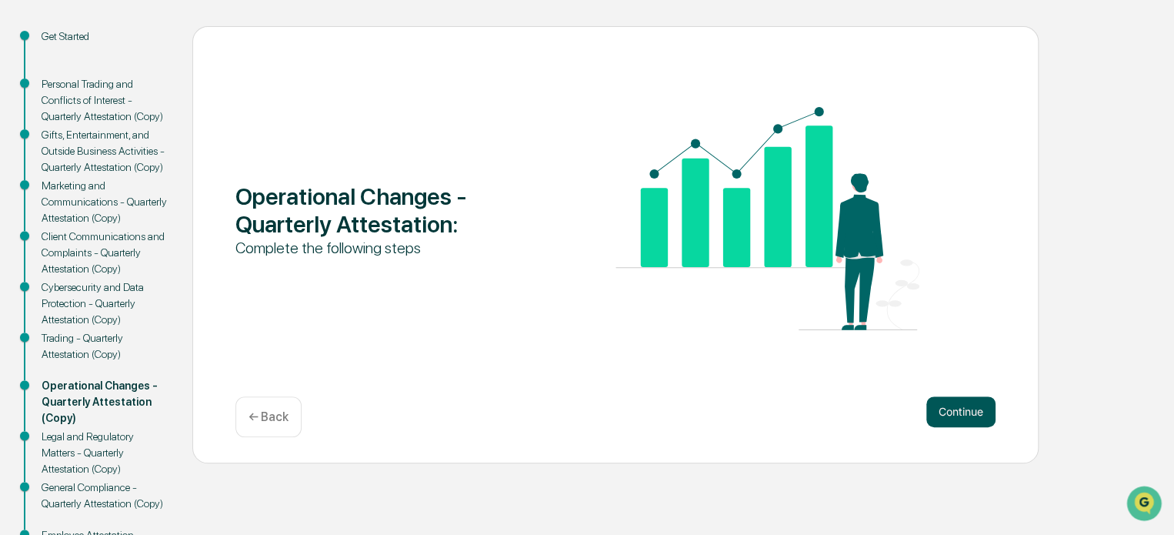
click at [970, 405] on button "Continue" at bounding box center [960, 411] width 69 height 31
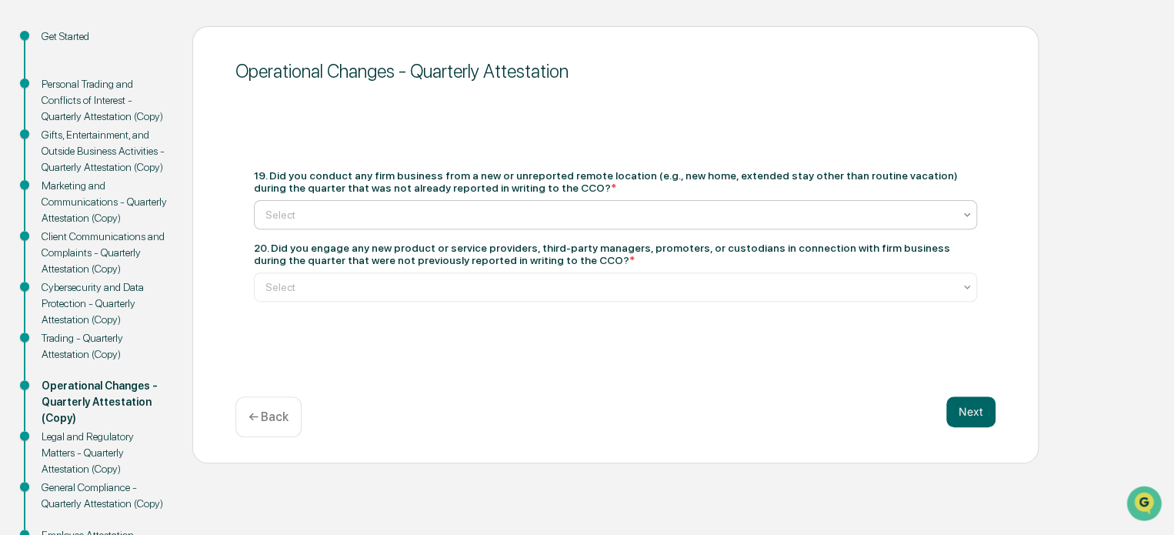
click at [619, 208] on div at bounding box center [609, 214] width 688 height 15
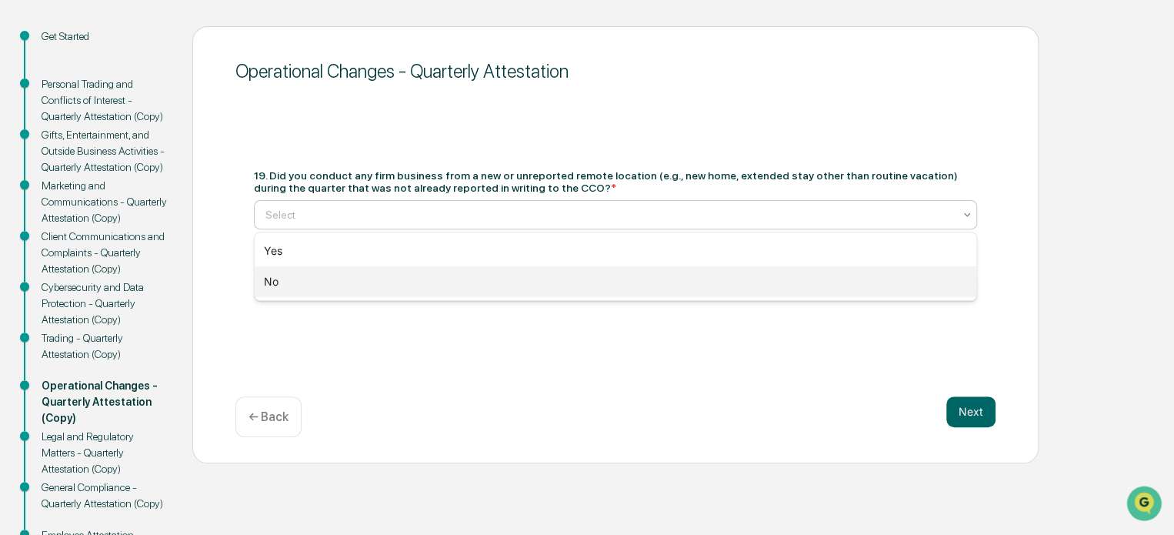
click at [570, 271] on div "No" at bounding box center [616, 281] width 722 height 31
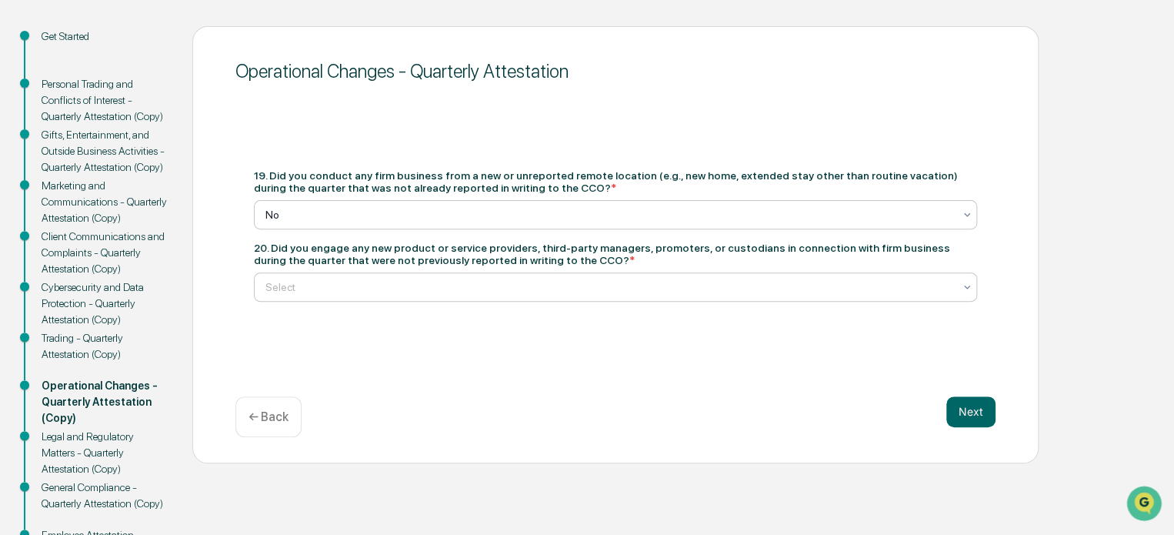
click at [569, 285] on div at bounding box center [609, 286] width 688 height 15
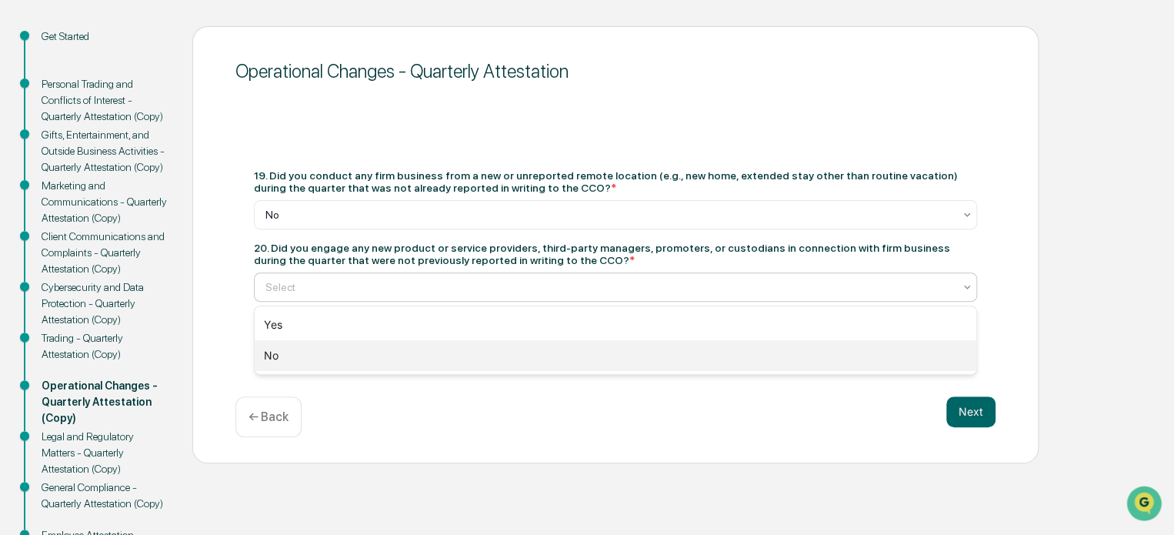
click at [542, 365] on div "No" at bounding box center [616, 355] width 722 height 31
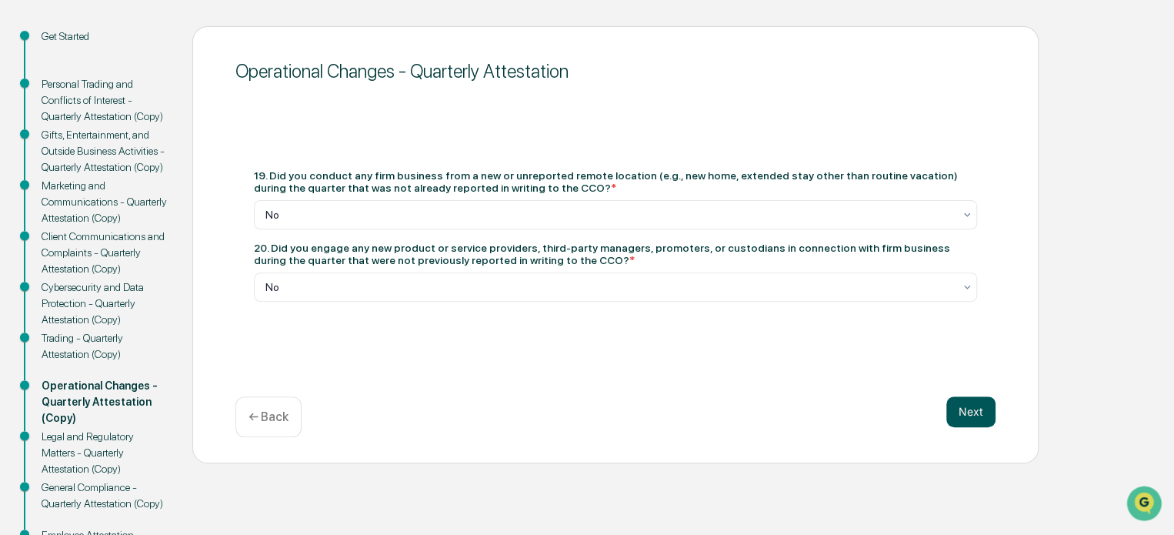
click at [966, 412] on button "Next" at bounding box center [970, 411] width 49 height 31
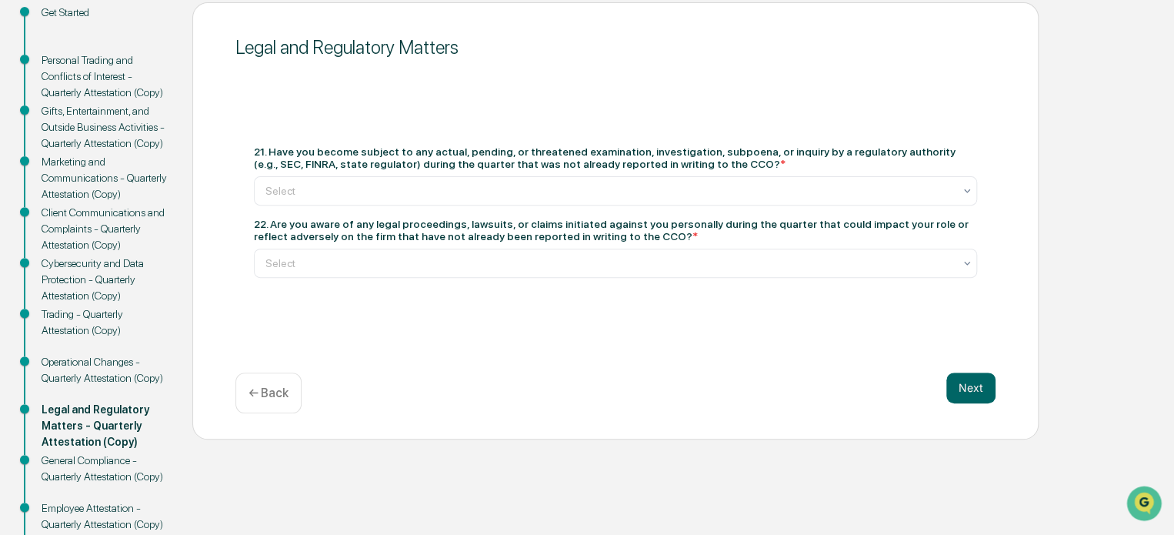
scroll to position [182, 0]
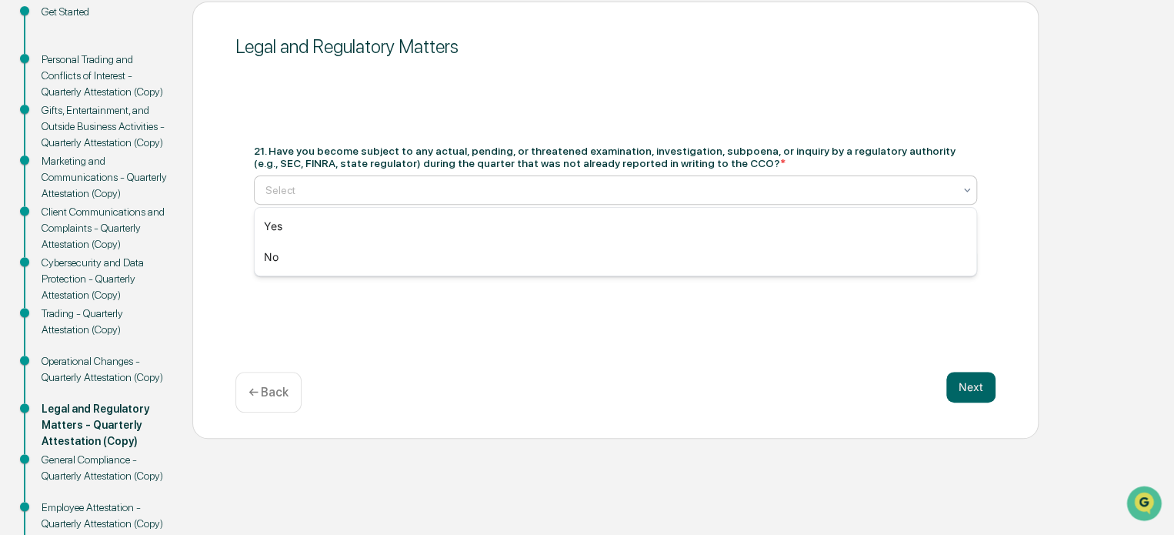
click at [610, 196] on div at bounding box center [609, 189] width 688 height 15
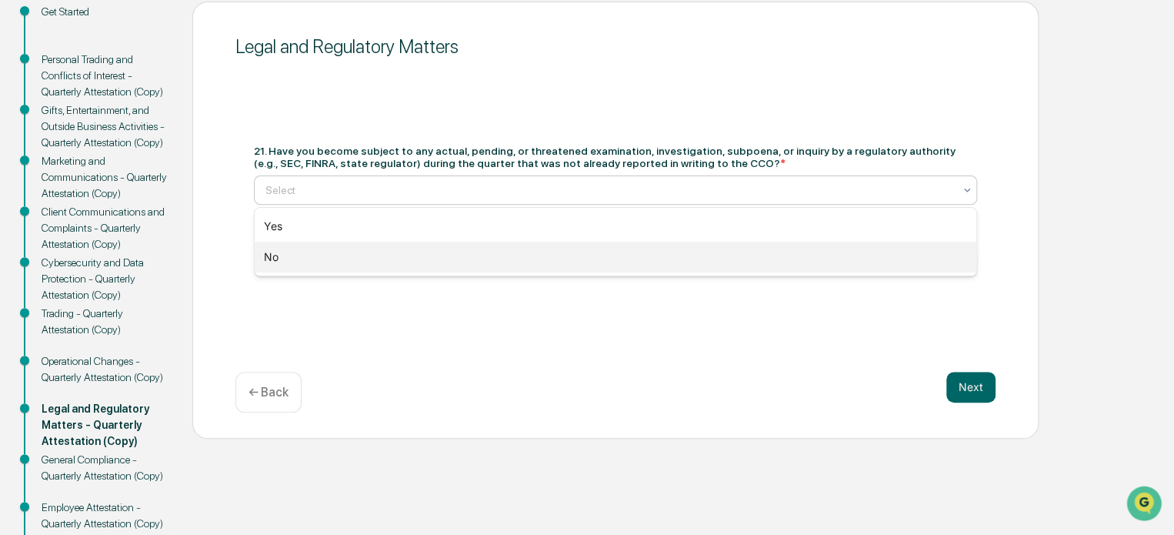
click at [602, 249] on div "No" at bounding box center [616, 257] width 722 height 31
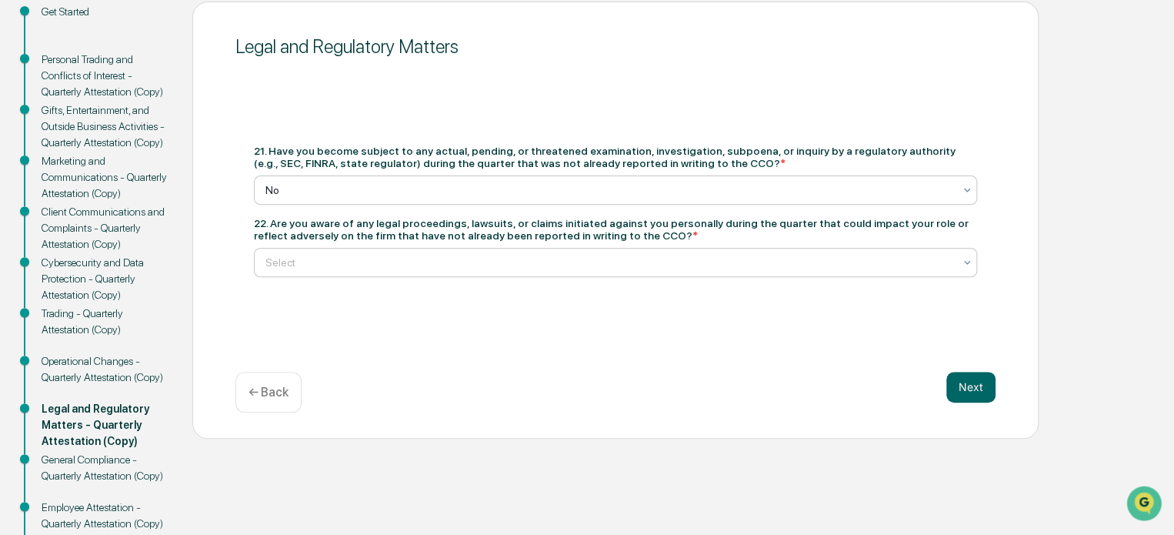
click at [602, 252] on div "Select" at bounding box center [609, 263] width 703 height 22
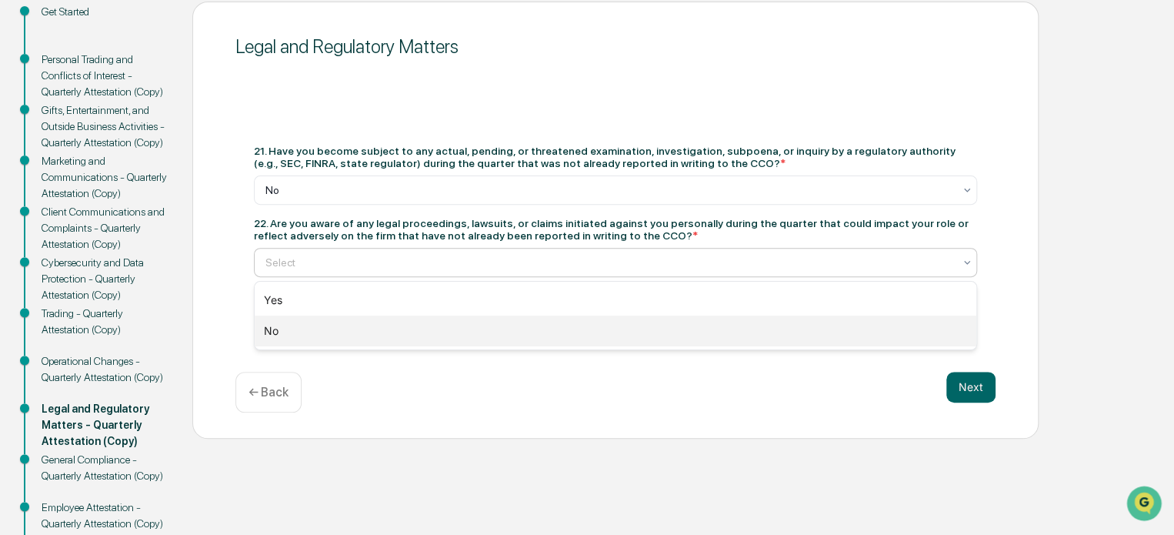
click at [575, 324] on div "No" at bounding box center [616, 330] width 722 height 31
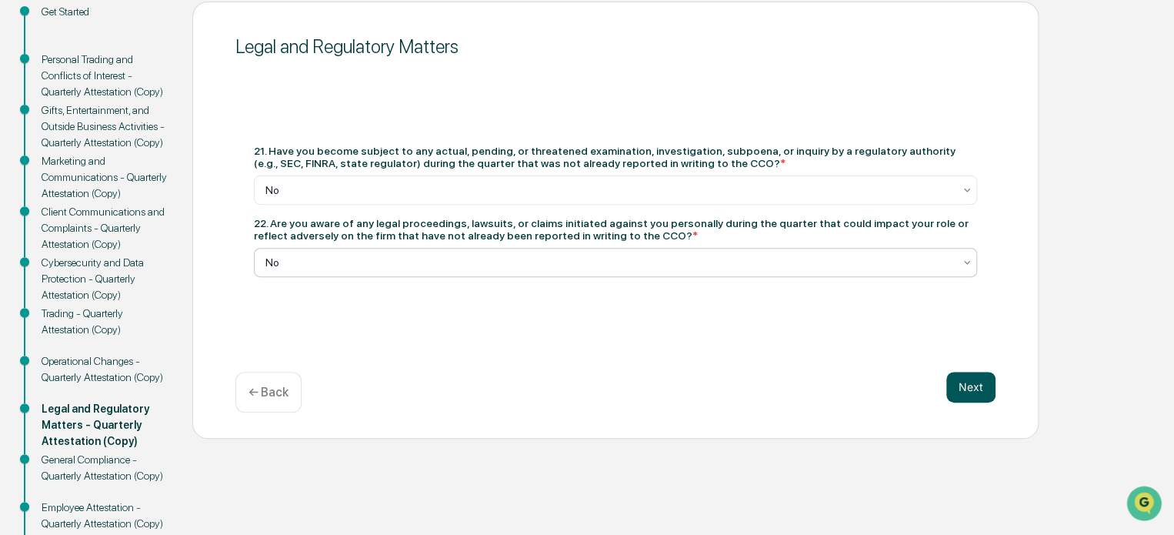
click at [957, 390] on button "Next" at bounding box center [970, 387] width 49 height 31
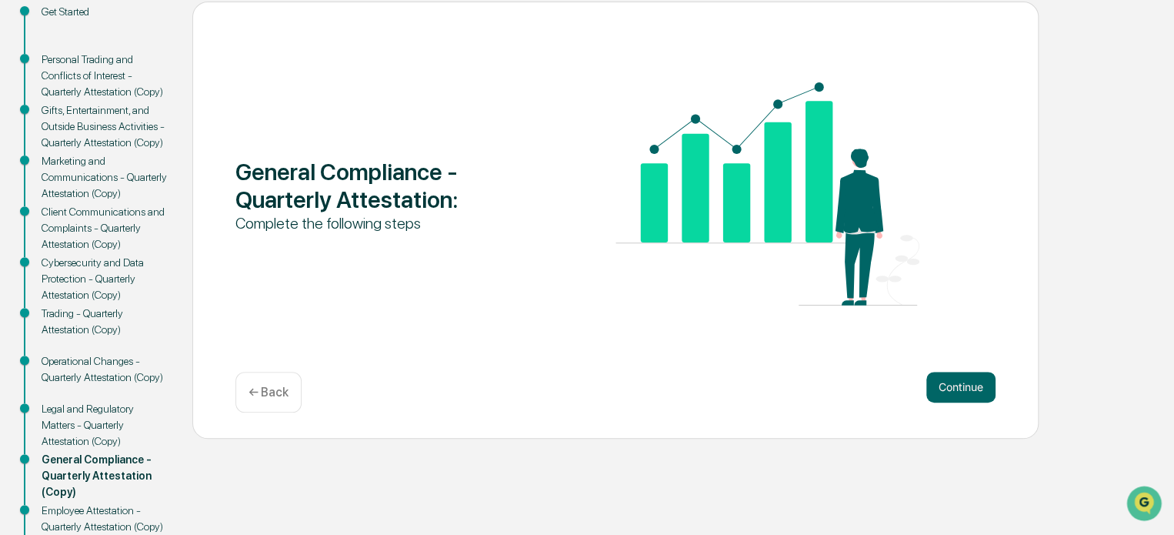
scroll to position [206, 0]
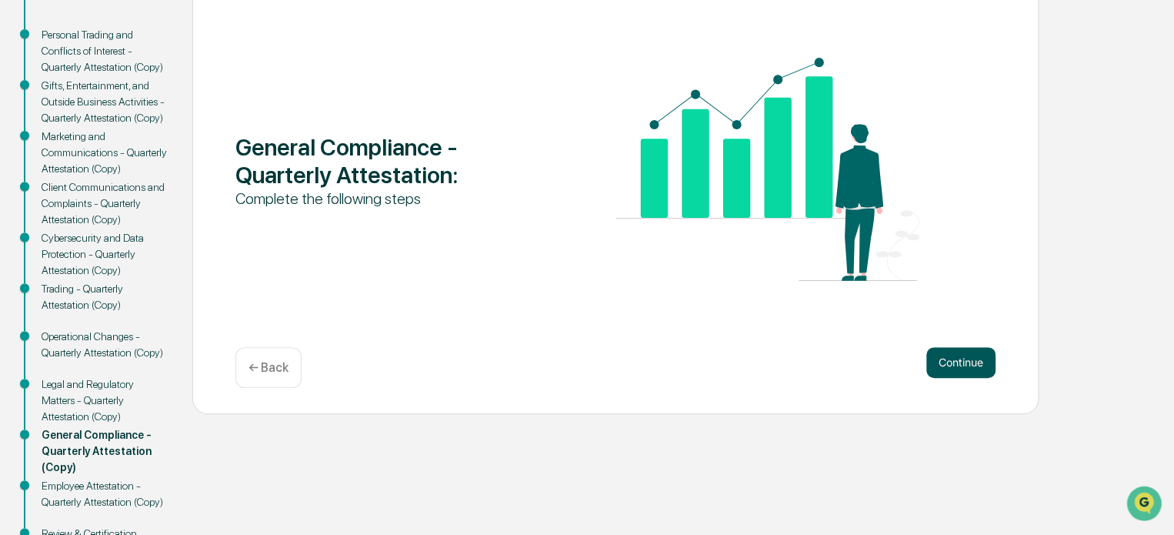
click at [942, 359] on button "Continue" at bounding box center [960, 362] width 69 height 31
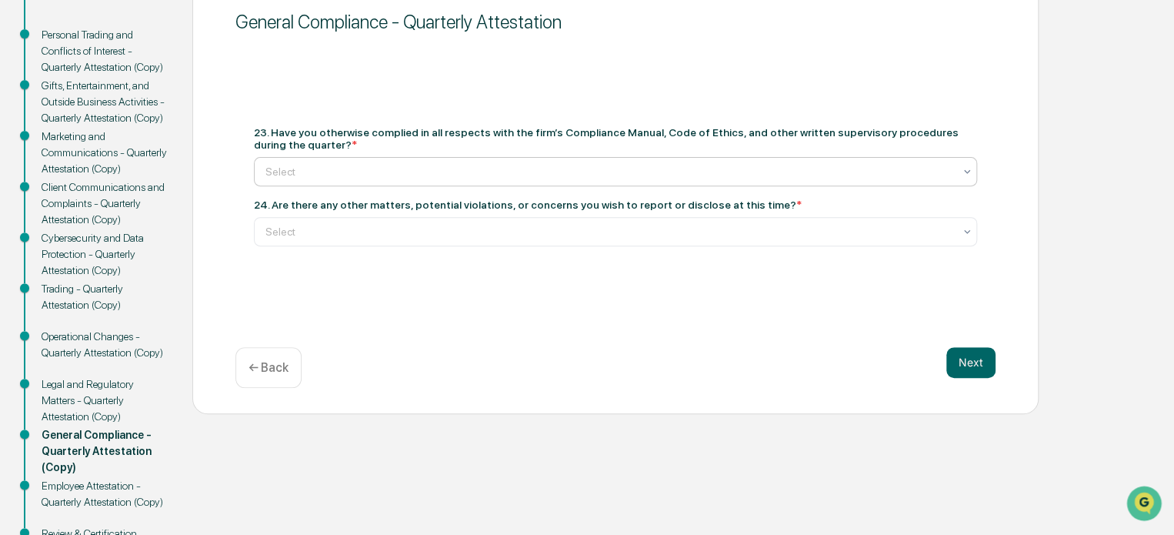
click at [569, 178] on div at bounding box center [609, 171] width 688 height 15
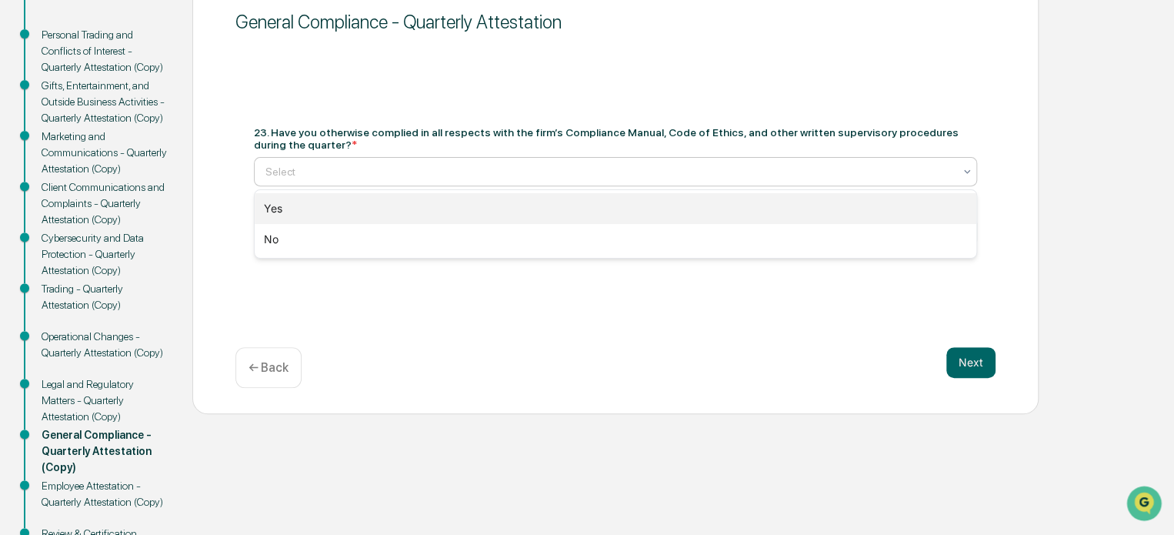
click at [556, 202] on div "Yes" at bounding box center [616, 208] width 722 height 31
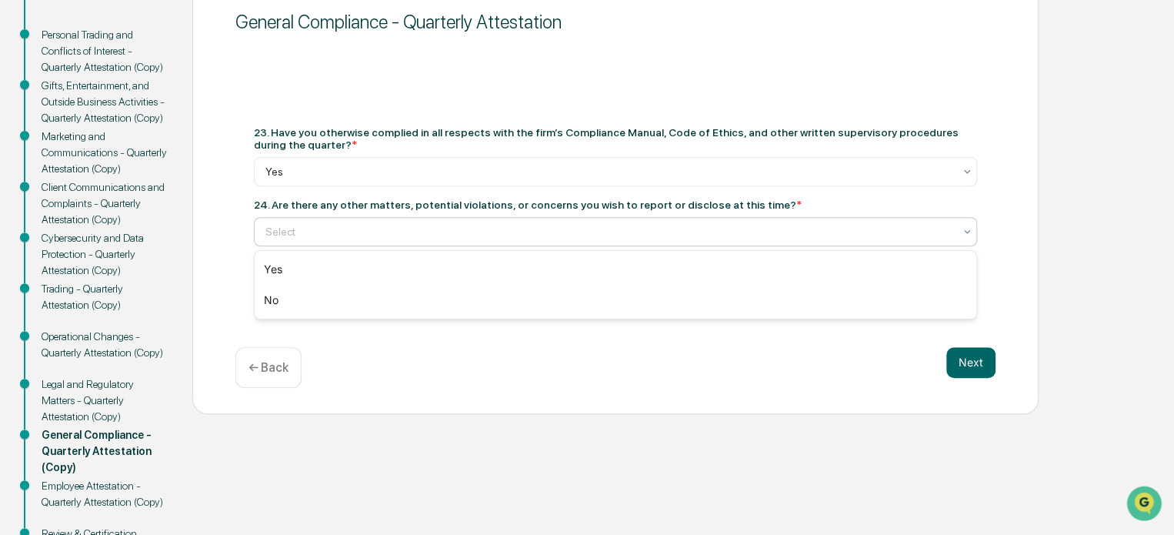
click at [535, 225] on div at bounding box center [609, 231] width 688 height 15
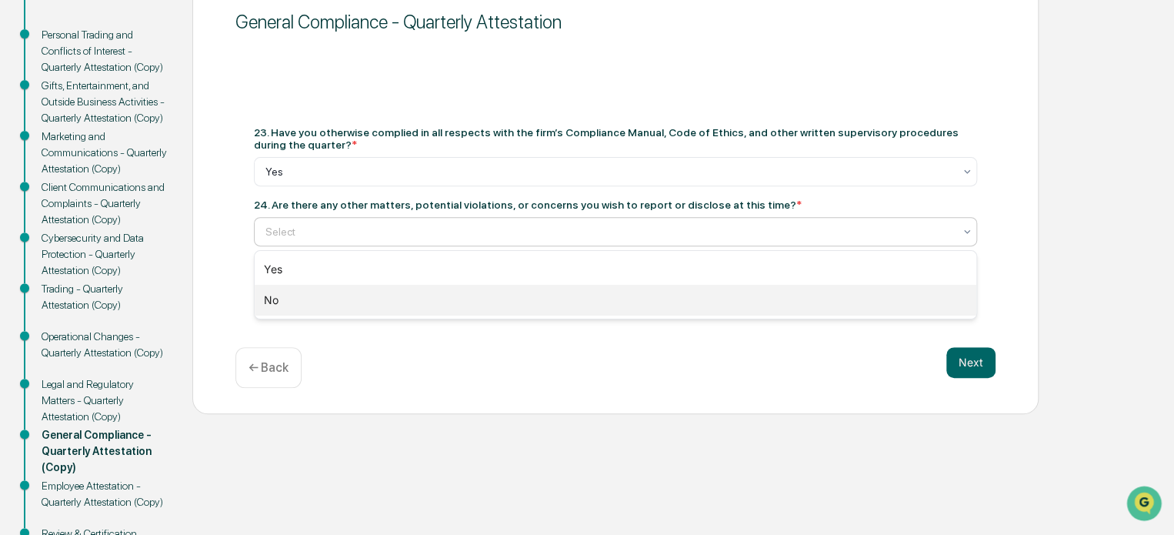
click at [512, 292] on div "No" at bounding box center [616, 300] width 722 height 31
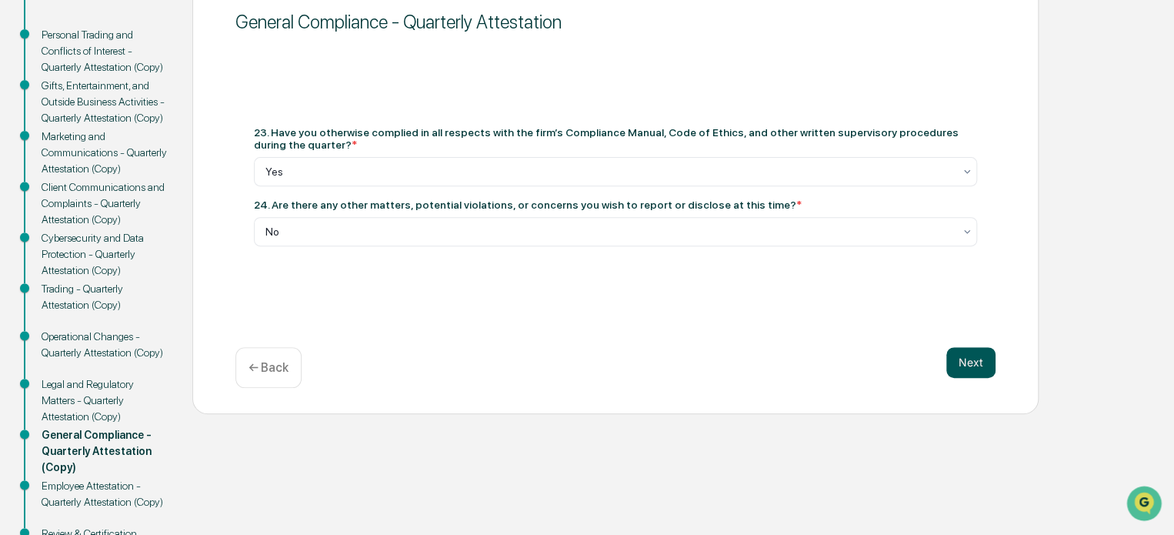
click at [962, 350] on button "Next" at bounding box center [970, 362] width 49 height 31
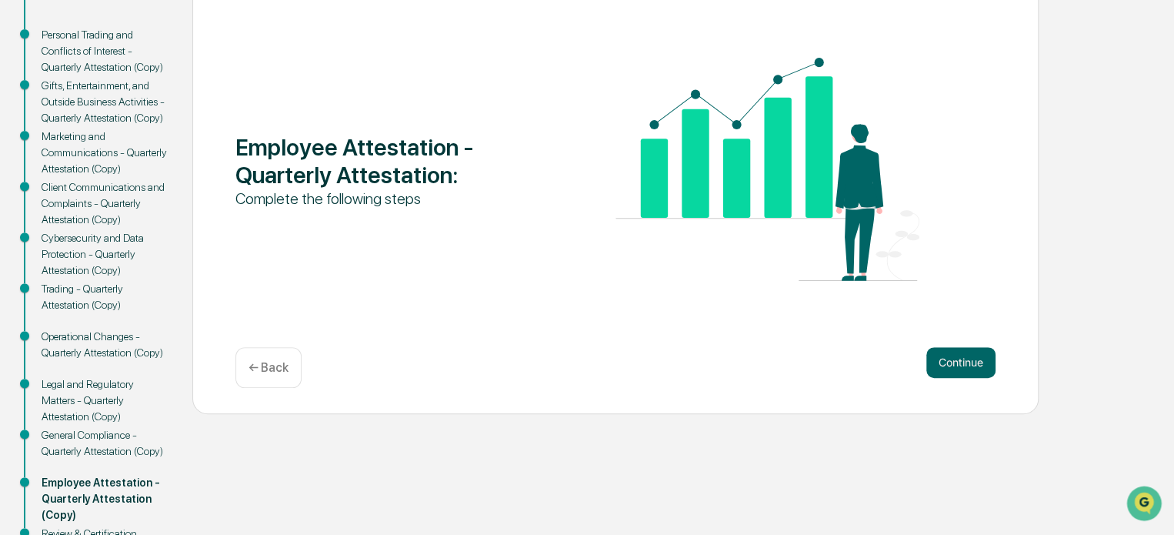
click at [962, 350] on button "Continue" at bounding box center [960, 362] width 69 height 31
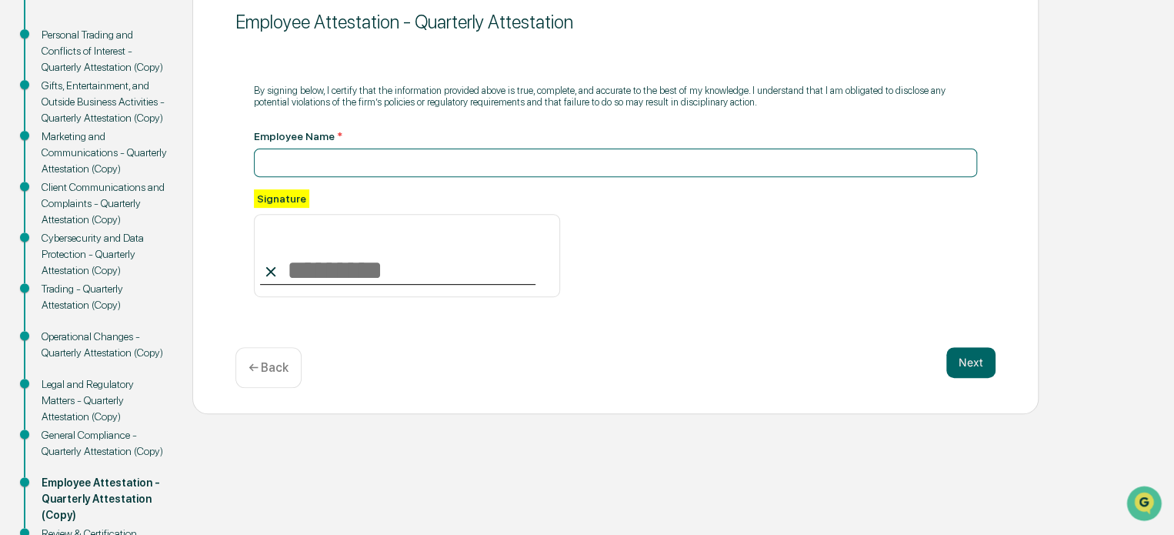
click at [379, 172] on input at bounding box center [615, 162] width 723 height 28
type input "*********"
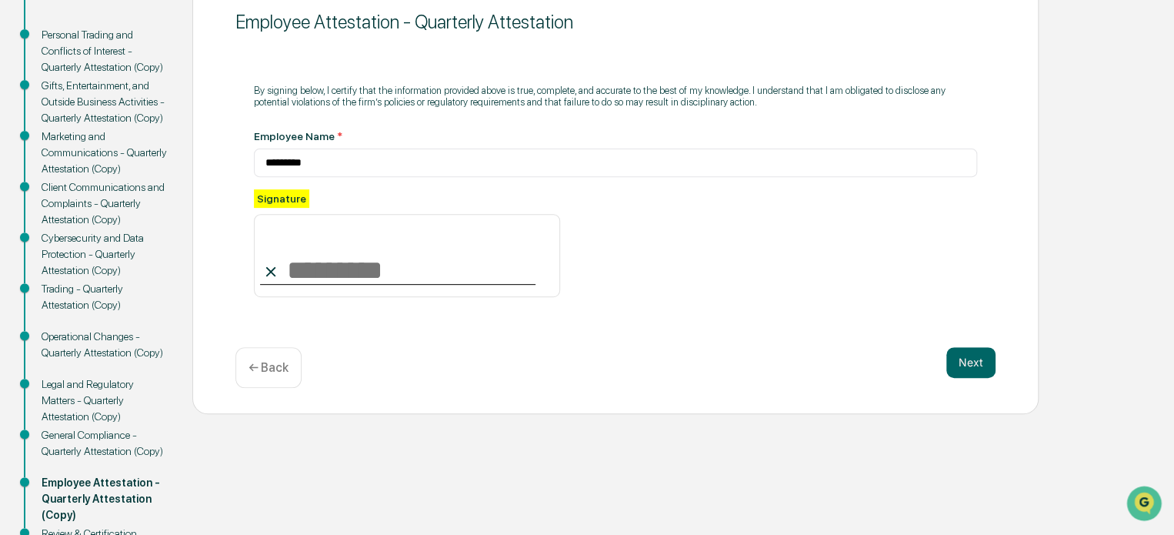
click at [348, 268] on input at bounding box center [407, 255] width 306 height 83
type input "*********"
click at [976, 365] on button "Next" at bounding box center [970, 362] width 49 height 31
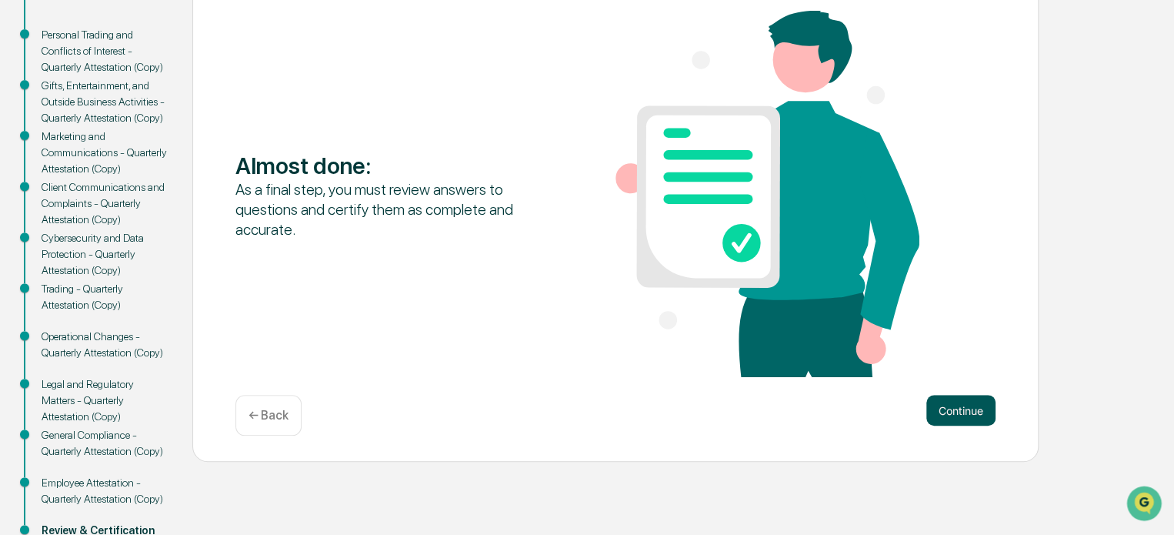
click at [930, 405] on button "Continue" at bounding box center [960, 410] width 69 height 31
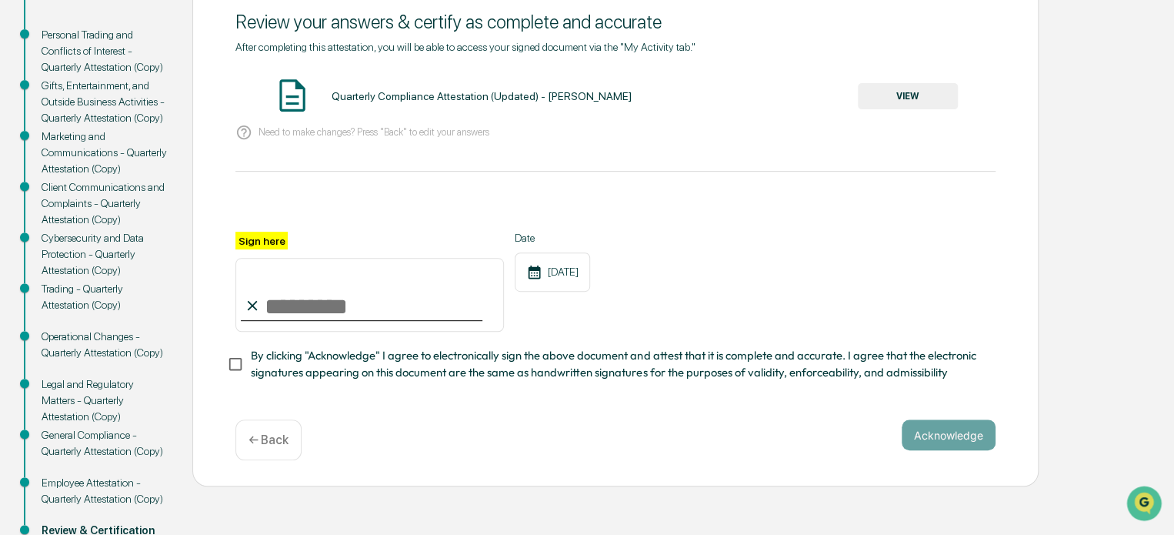
click at [279, 305] on input "Sign here" at bounding box center [369, 295] width 268 height 74
type input "*********"
click at [600, 368] on span "By clicking "Acknowledge" I agree to electronically sign the above document and…" at bounding box center [617, 364] width 732 height 35
click at [944, 450] on button "Acknowledge" at bounding box center [949, 434] width 94 height 31
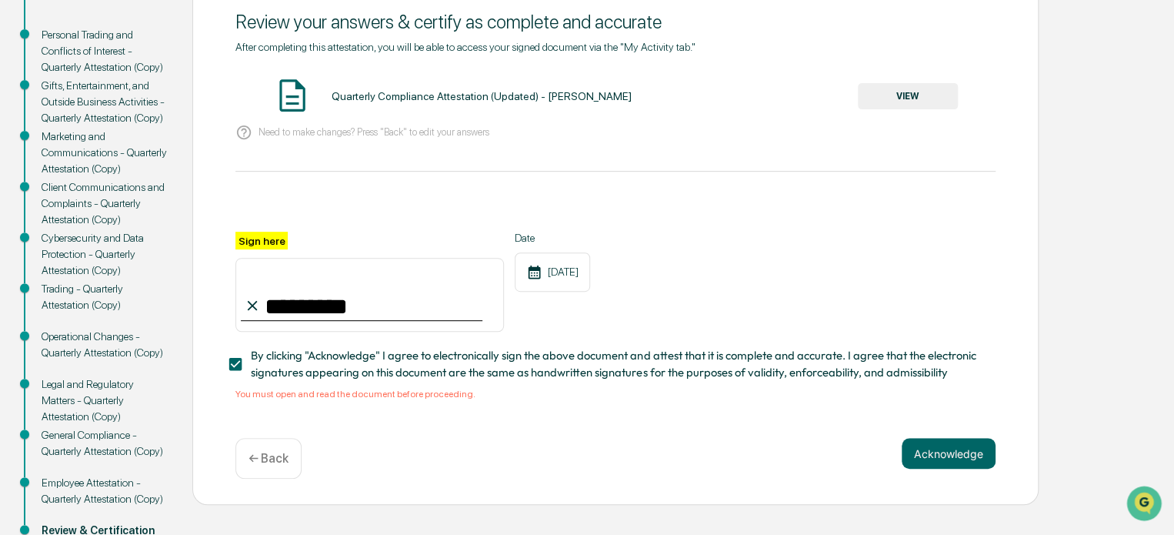
click at [945, 101] on button "VIEW" at bounding box center [908, 96] width 100 height 26
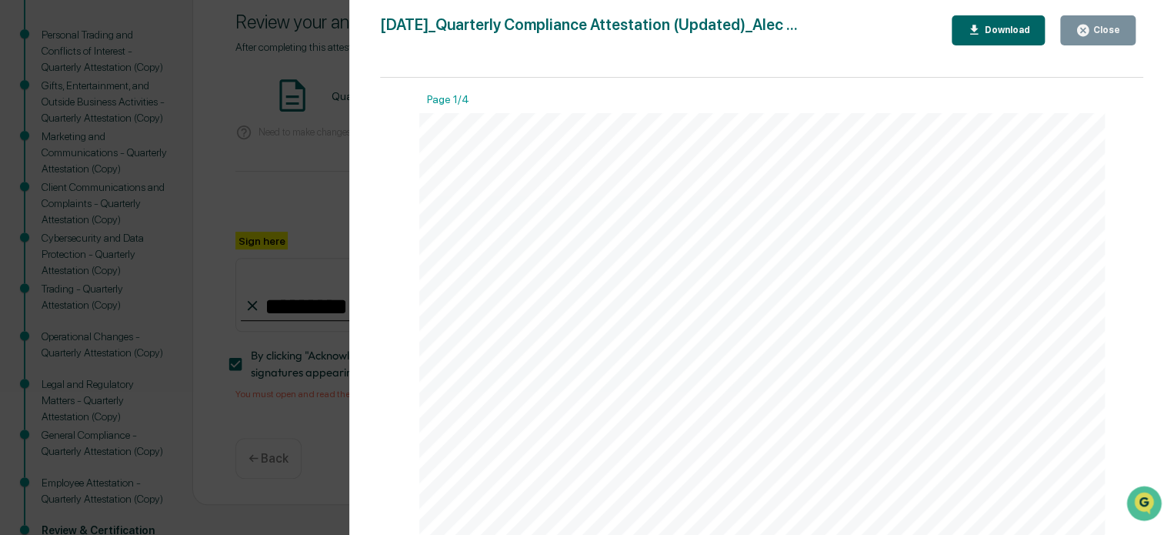
click at [1095, 32] on div "Close" at bounding box center [1105, 30] width 30 height 11
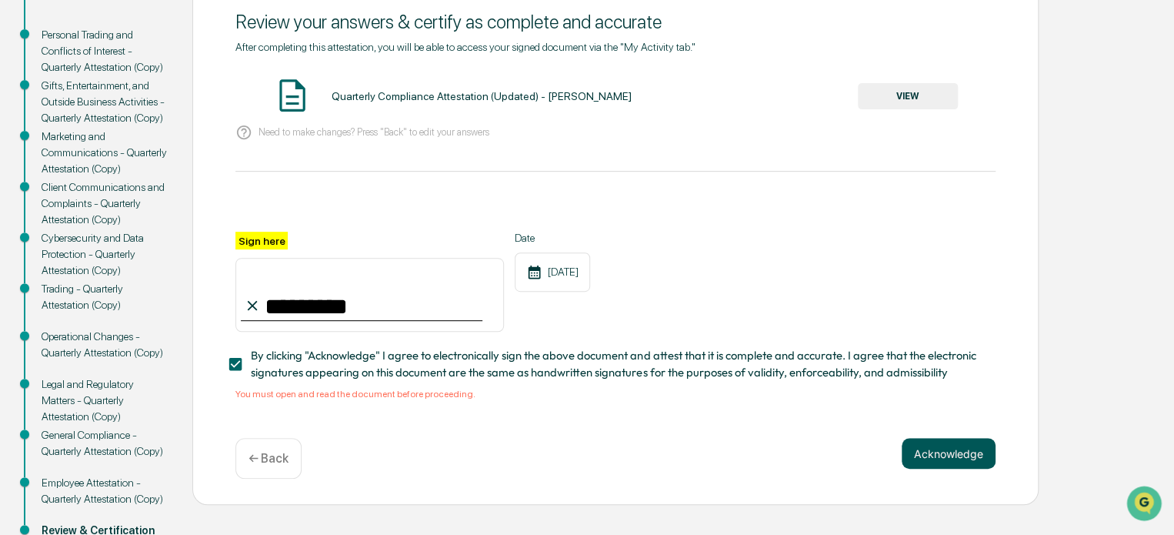
click at [934, 453] on button "Acknowledge" at bounding box center [949, 453] width 94 height 31
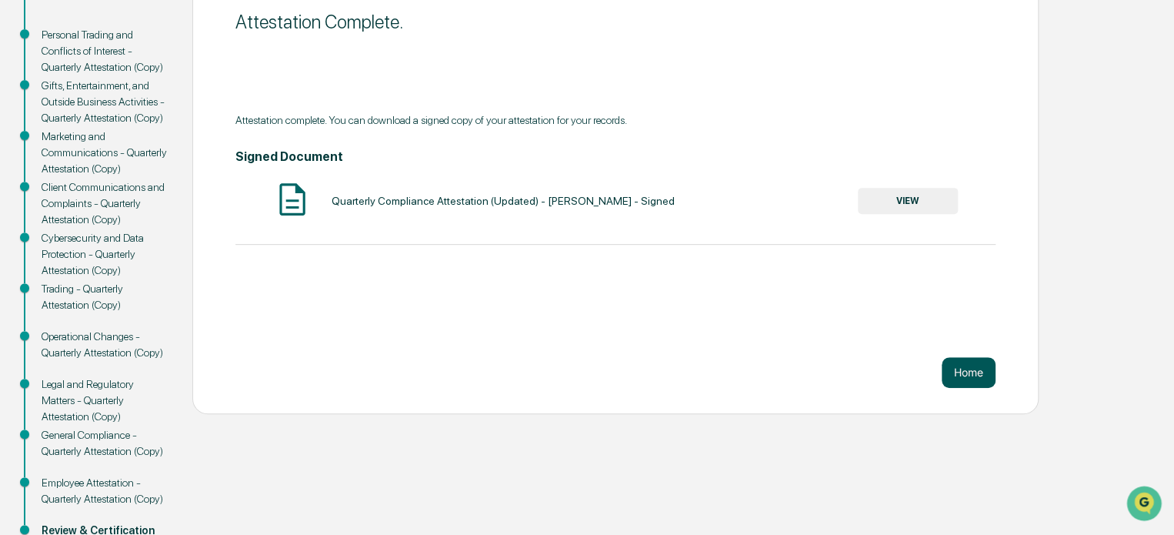
click at [949, 365] on button "Home" at bounding box center [969, 372] width 54 height 31
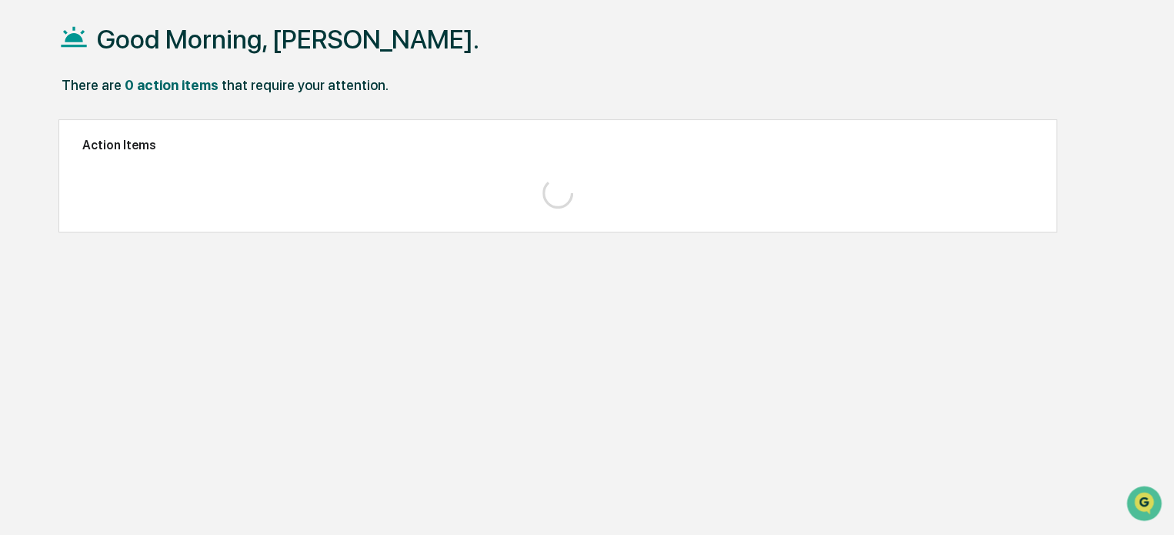
scroll to position [73, 0]
